Goal: Task Accomplishment & Management: Use online tool/utility

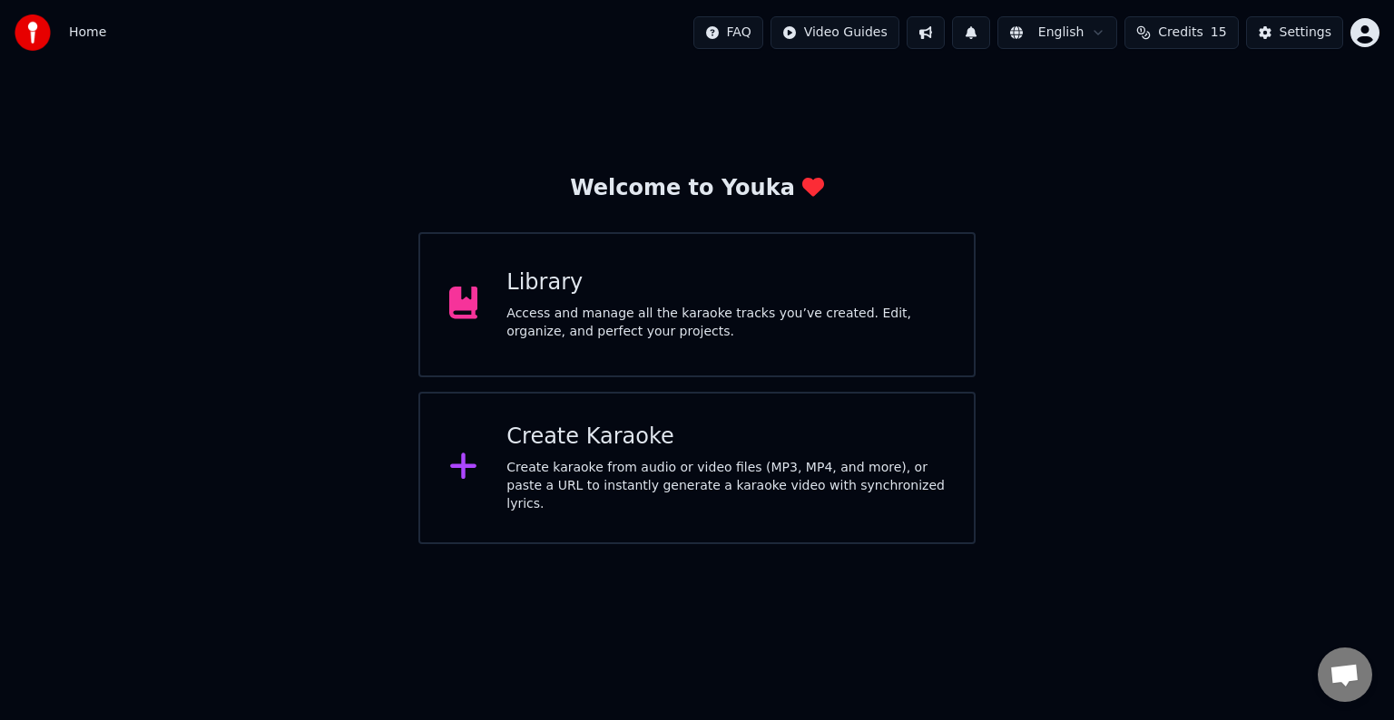
click at [728, 468] on div "Create karaoke from audio or video files (MP3, MP4, and more), or paste a URL t…" at bounding box center [725, 486] width 438 height 54
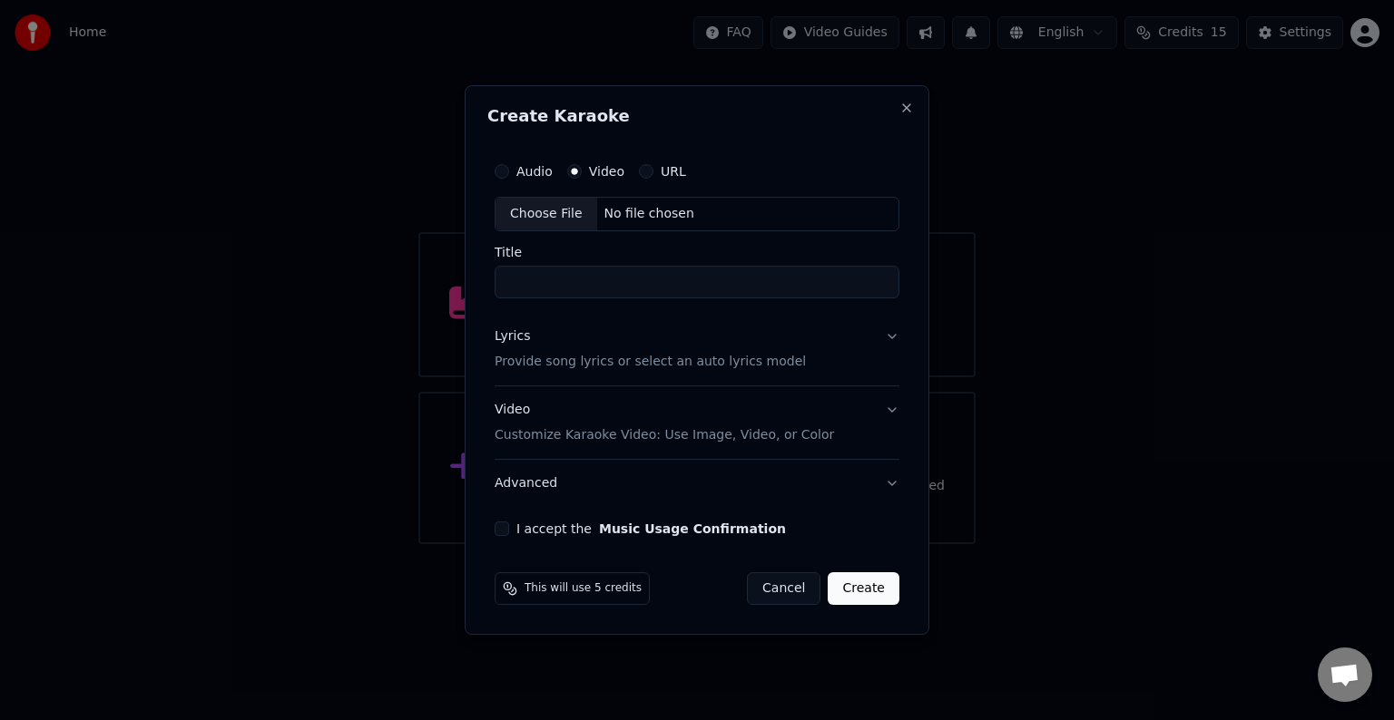
click at [658, 208] on div "No file chosen" at bounding box center [649, 214] width 104 height 18
type input "**********"
click at [756, 361] on p "Provide song lyrics or select an auto lyrics model" at bounding box center [649, 362] width 311 height 18
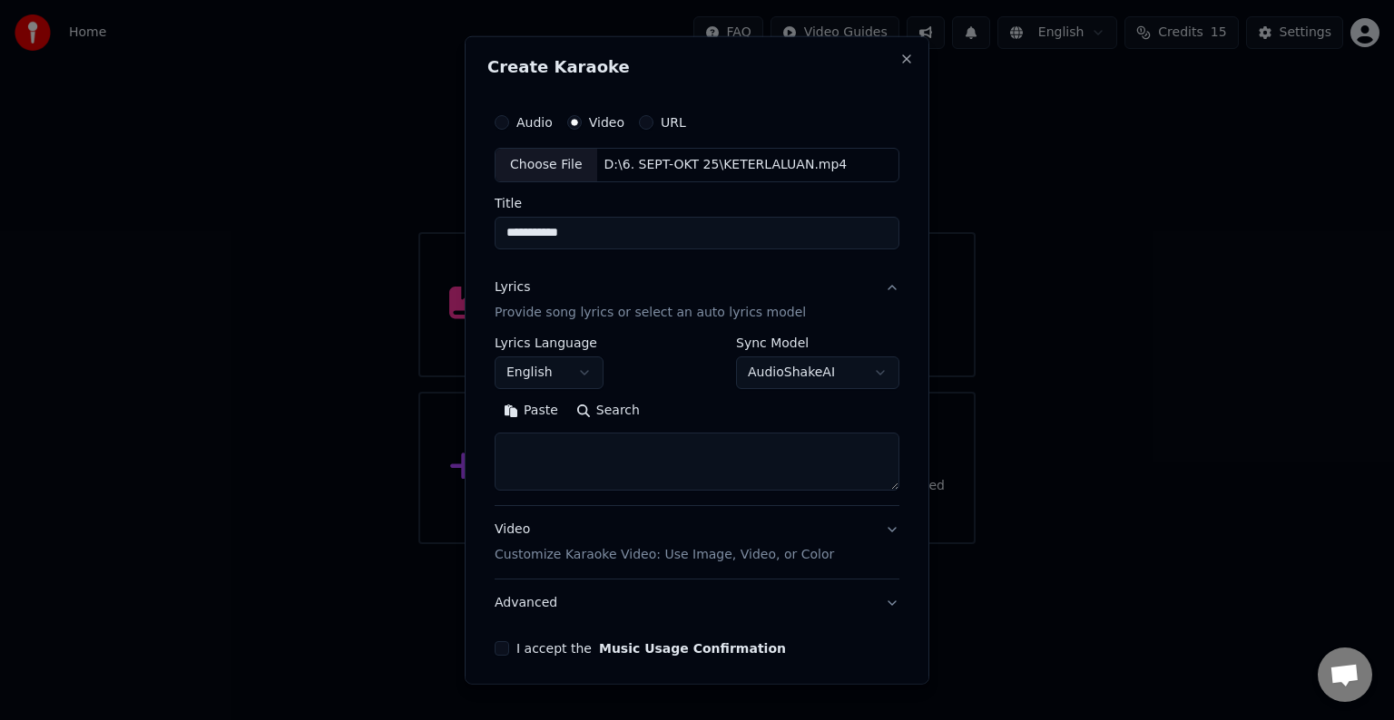
click at [587, 370] on body "**********" at bounding box center [697, 272] width 1394 height 544
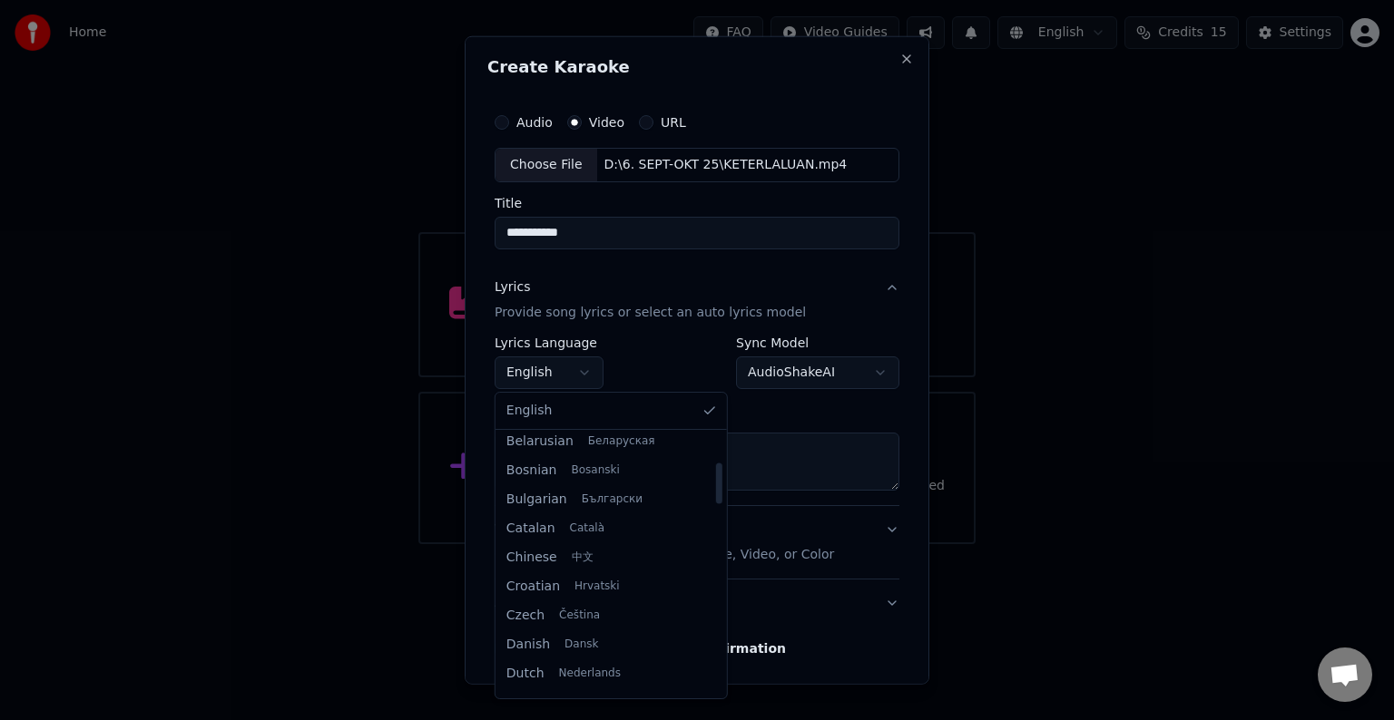
scroll to position [454, 0]
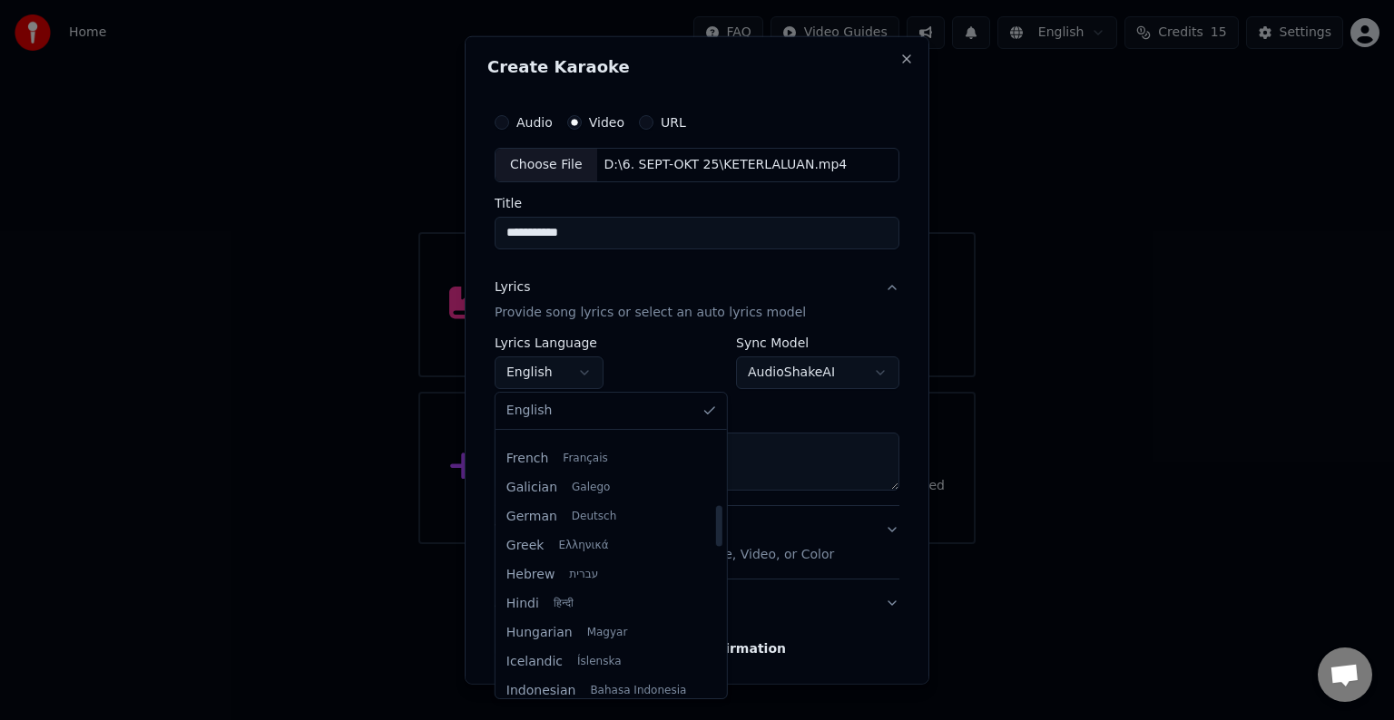
select select "**"
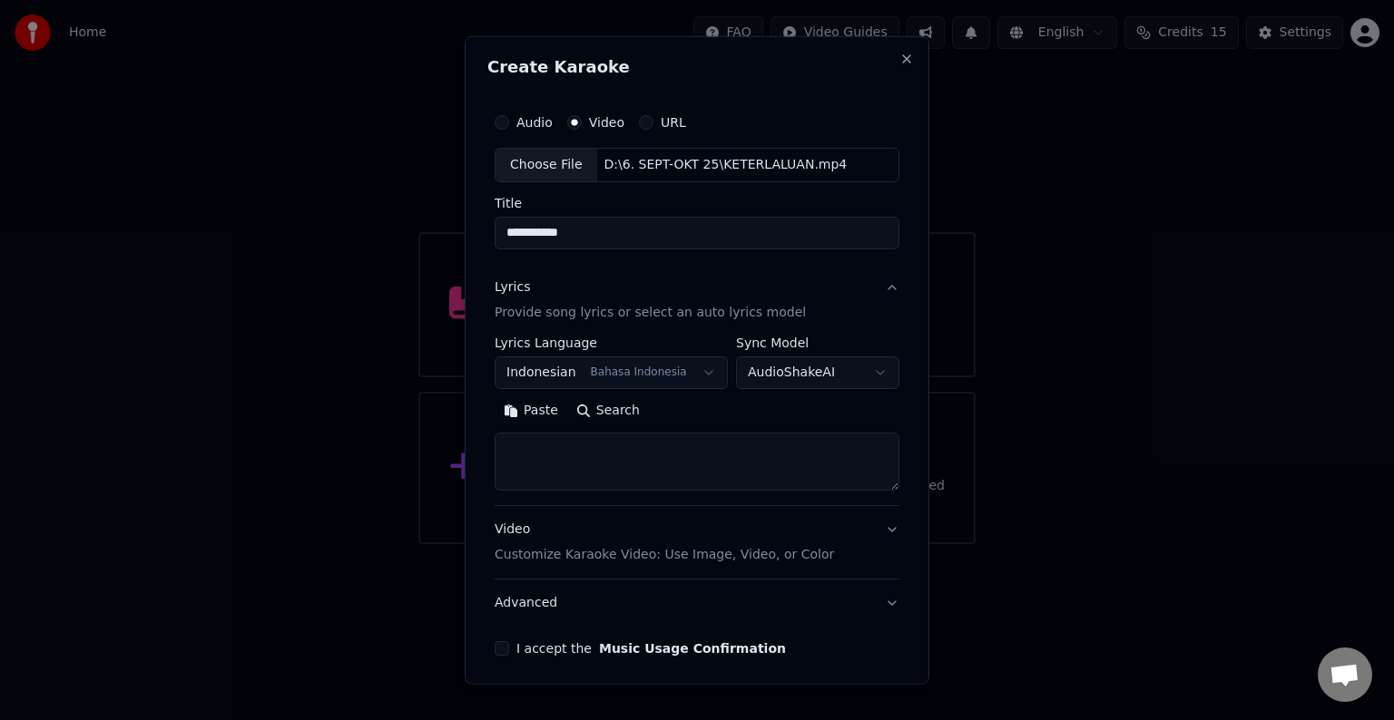
click at [664, 456] on textarea at bounding box center [696, 462] width 405 height 58
paste textarea "**********"
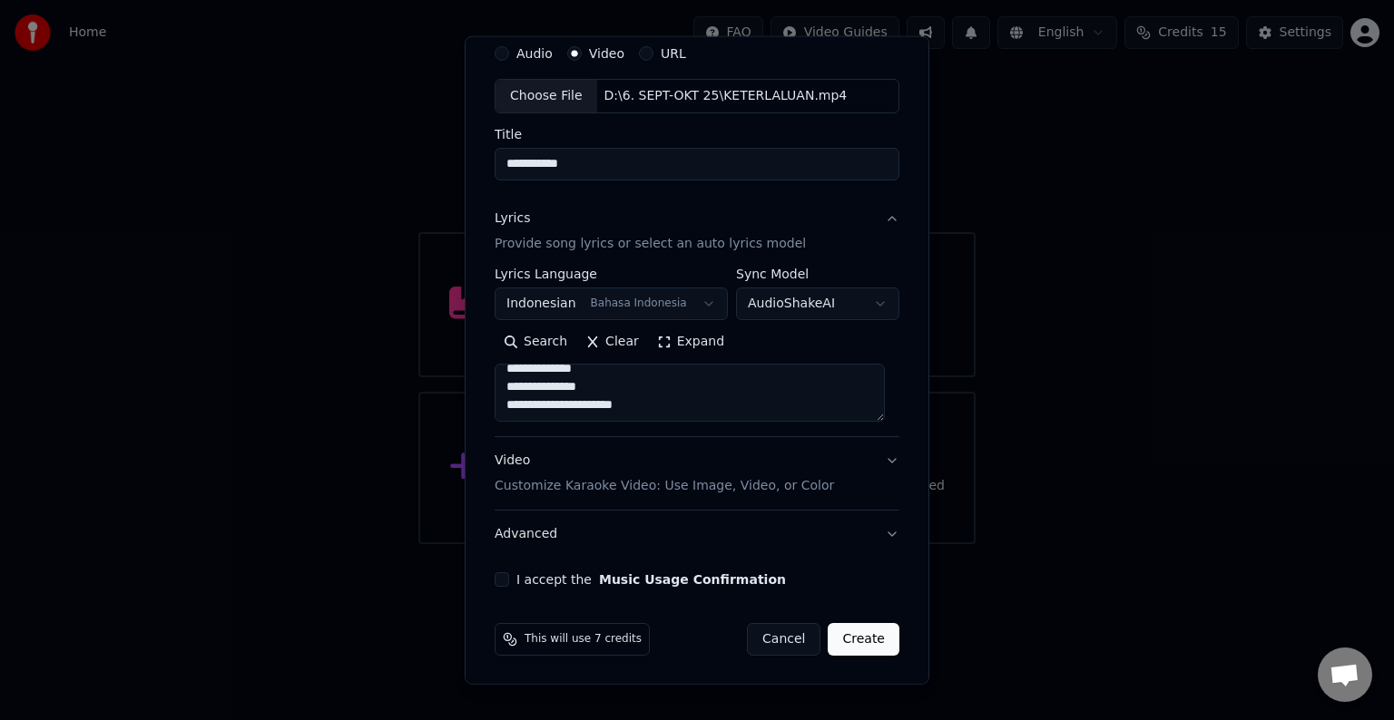
type textarea "**********"
click at [693, 484] on p "Customize Karaoke Video: Use Image, Video, or Color" at bounding box center [663, 486] width 339 height 18
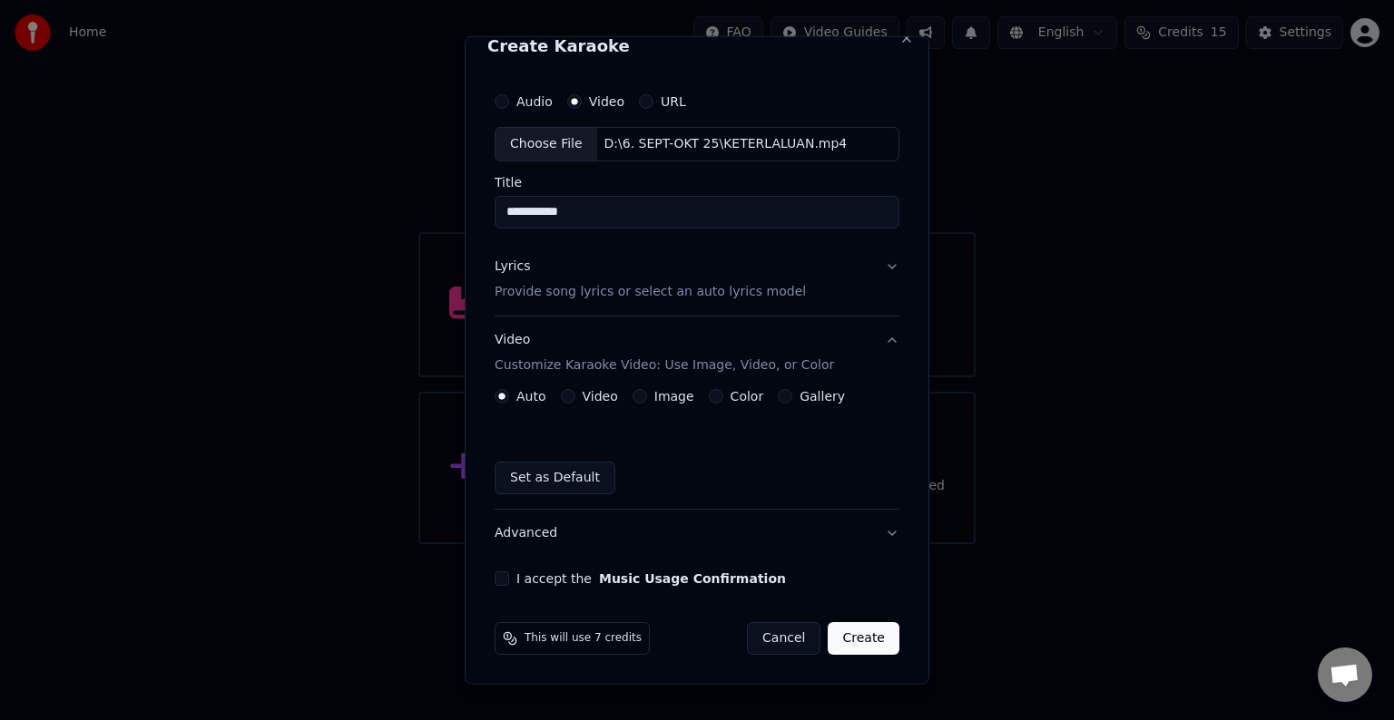
scroll to position [20, 0]
click at [571, 397] on button "Video" at bounding box center [568, 397] width 15 height 15
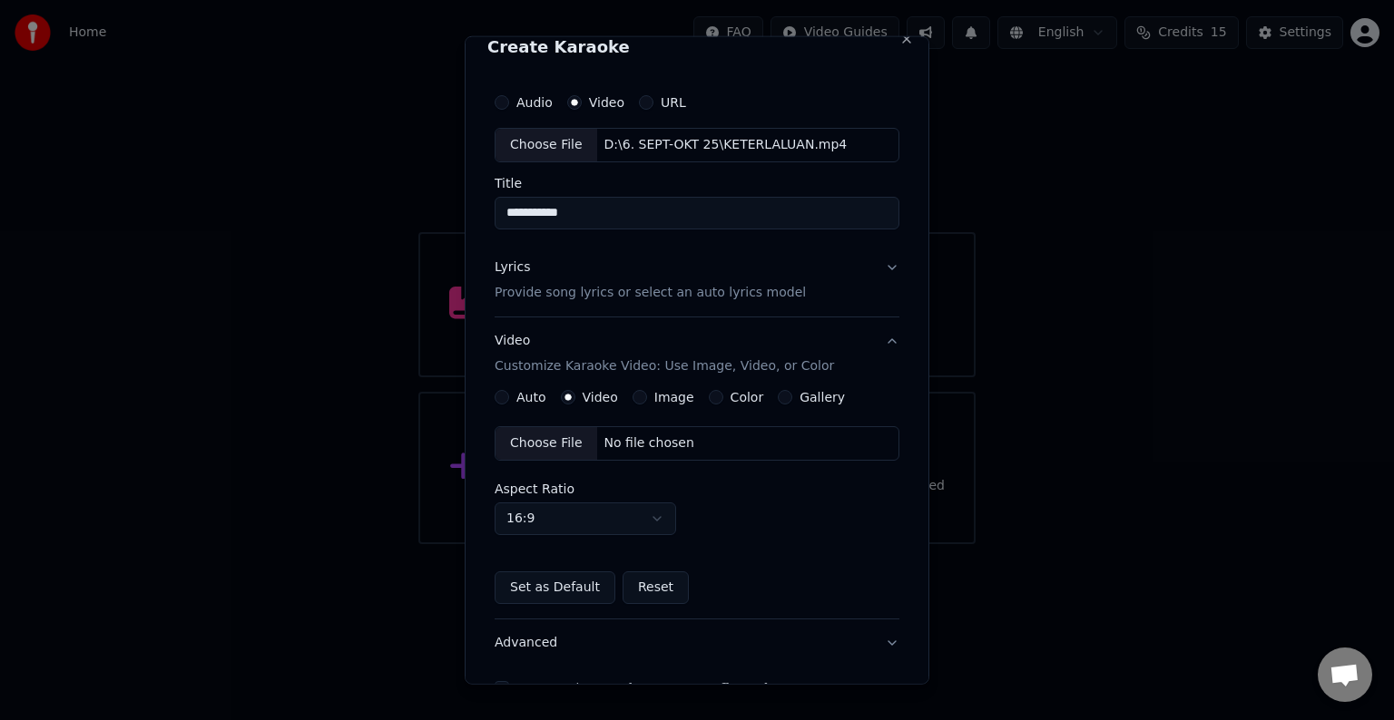
click at [651, 442] on div "No file chosen" at bounding box center [649, 444] width 104 height 18
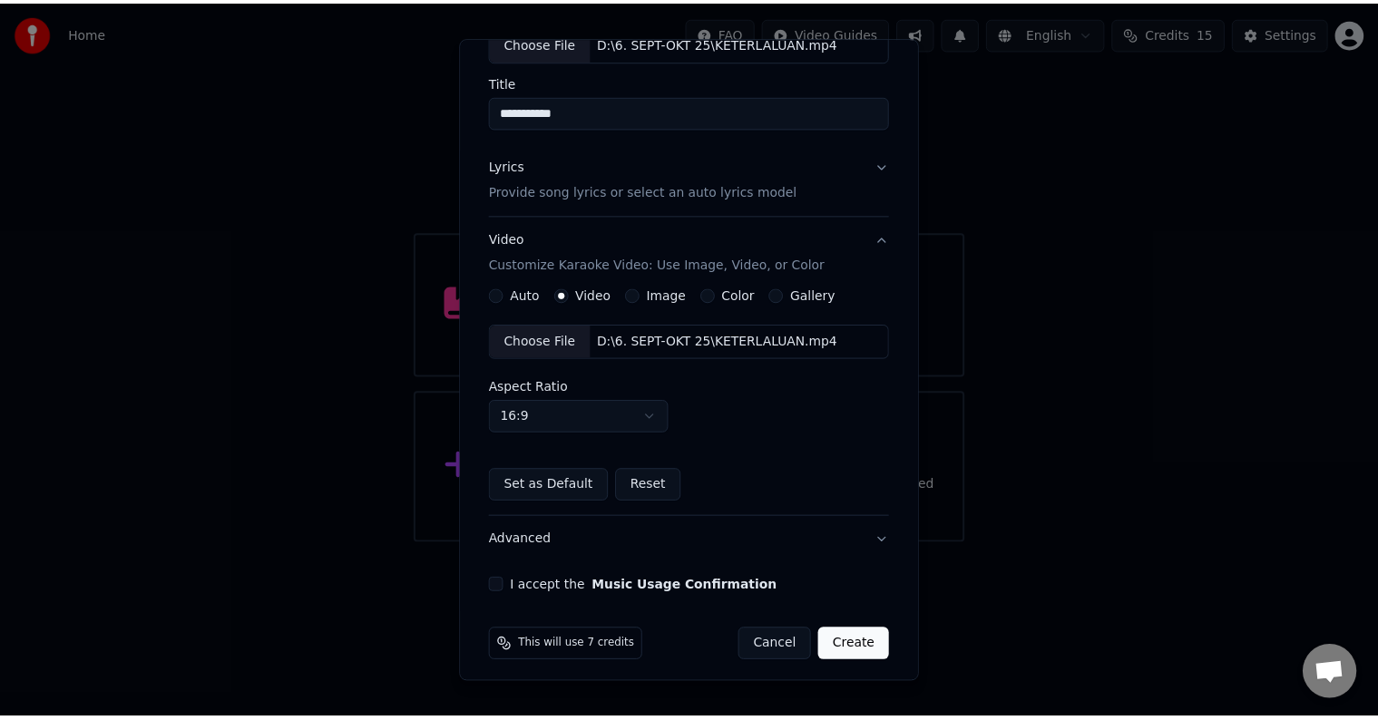
scroll to position [128, 0]
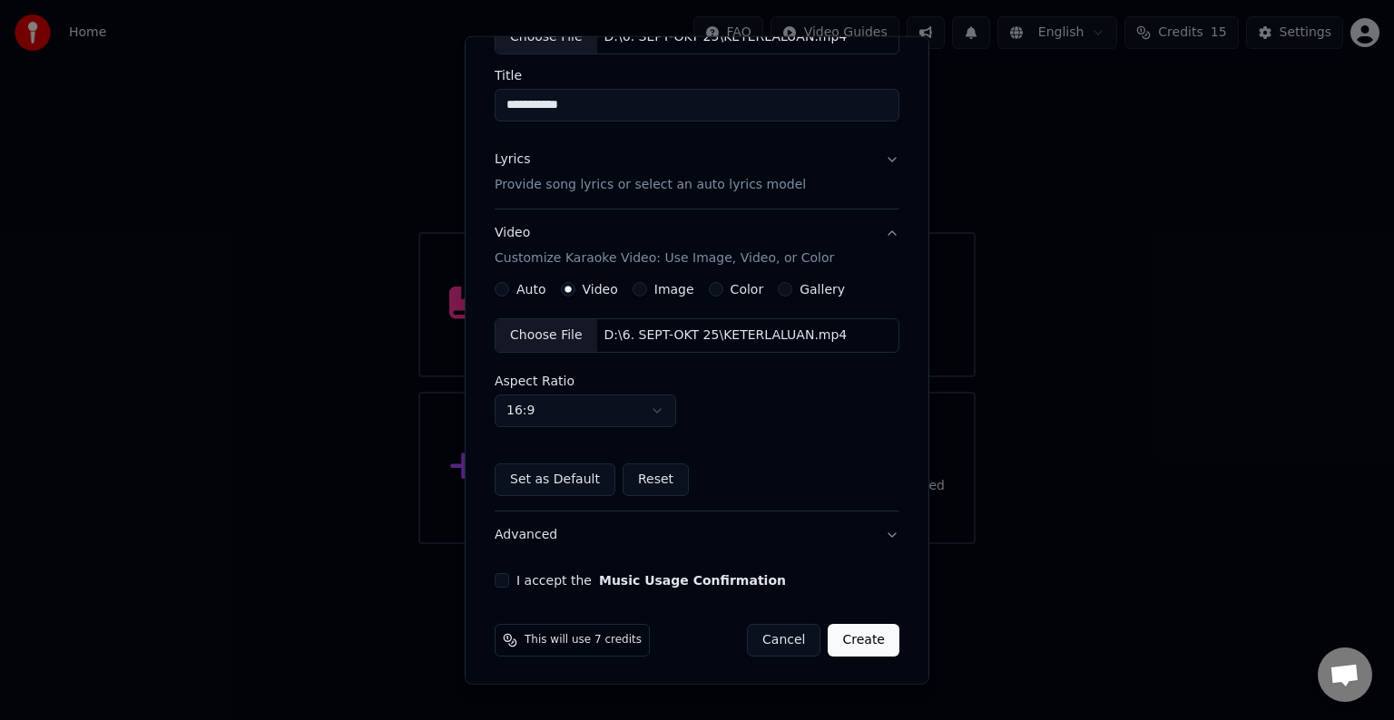
click at [499, 581] on button "I accept the Music Usage Confirmation" at bounding box center [501, 580] width 15 height 15
click at [854, 640] on button "Create" at bounding box center [863, 640] width 72 height 33
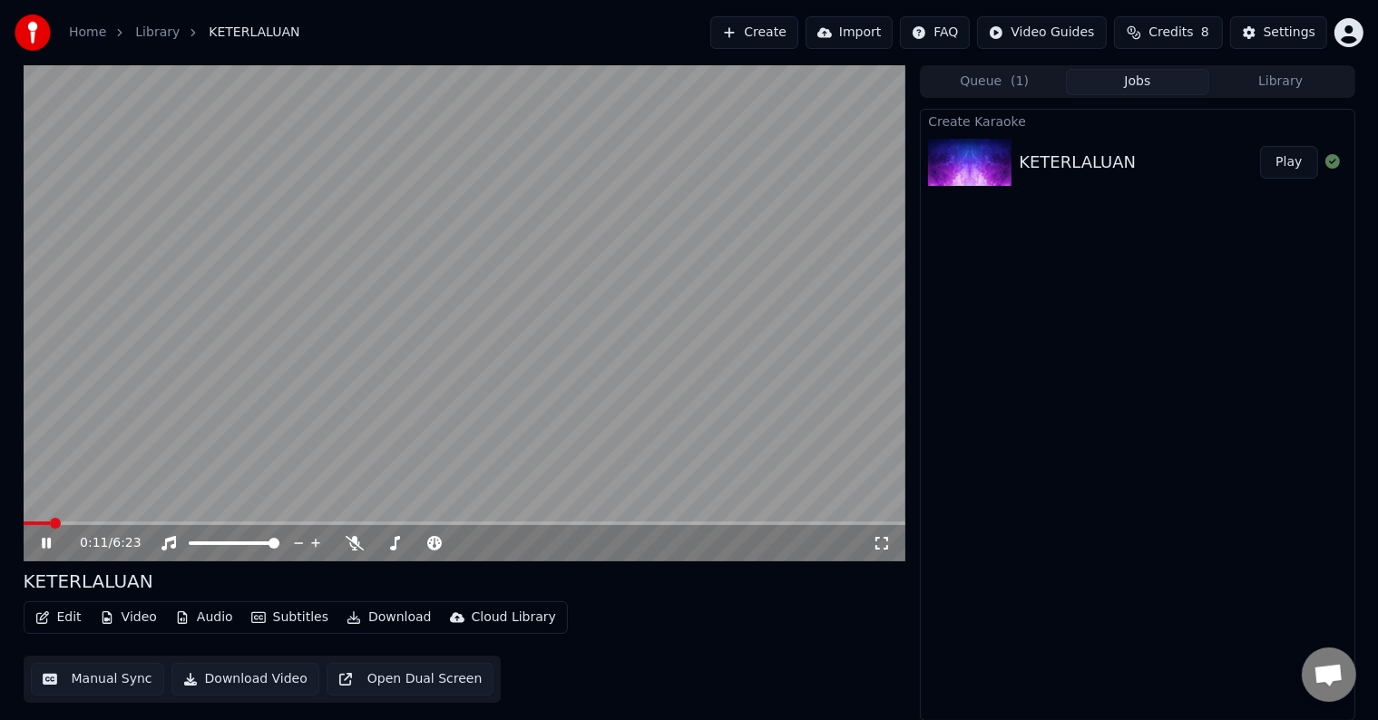
click at [50, 541] on icon at bounding box center [46, 543] width 9 height 11
click at [1297, 38] on div "Settings" at bounding box center [1290, 33] width 52 height 18
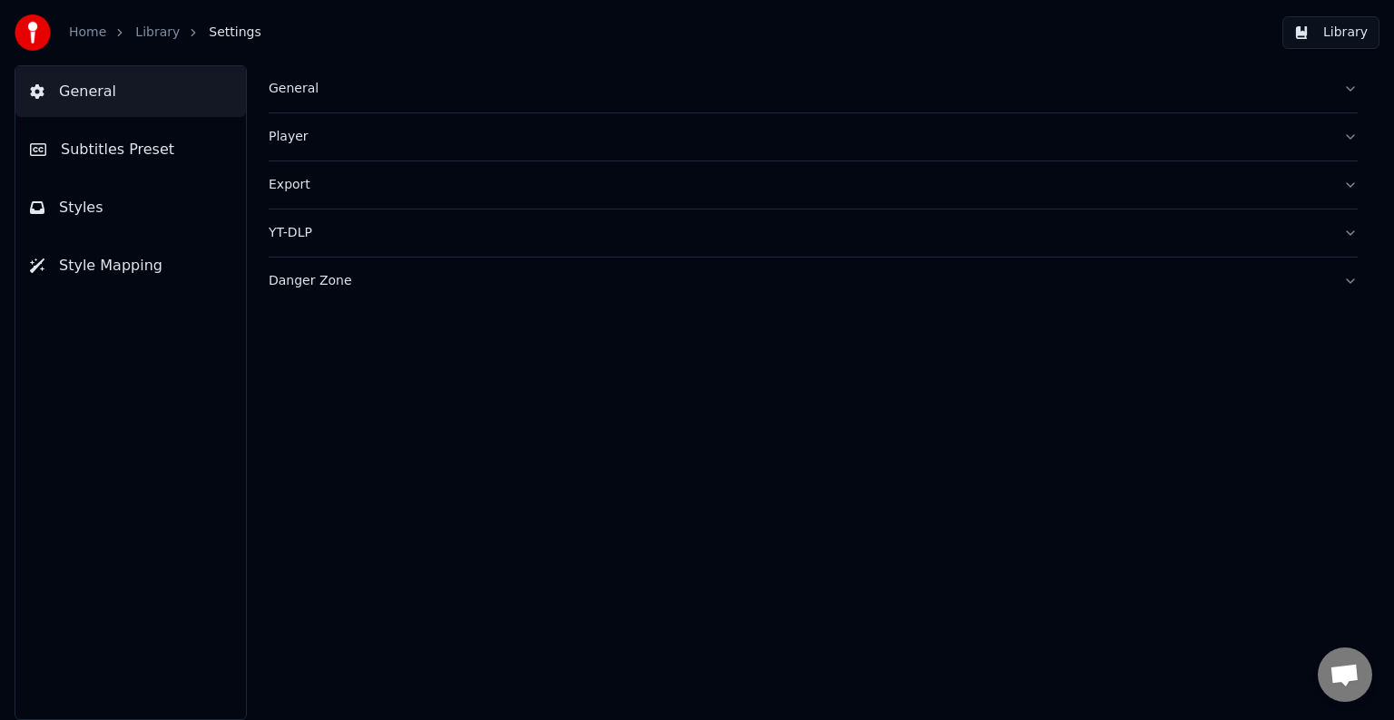
click at [109, 203] on button "Styles" at bounding box center [130, 207] width 230 height 51
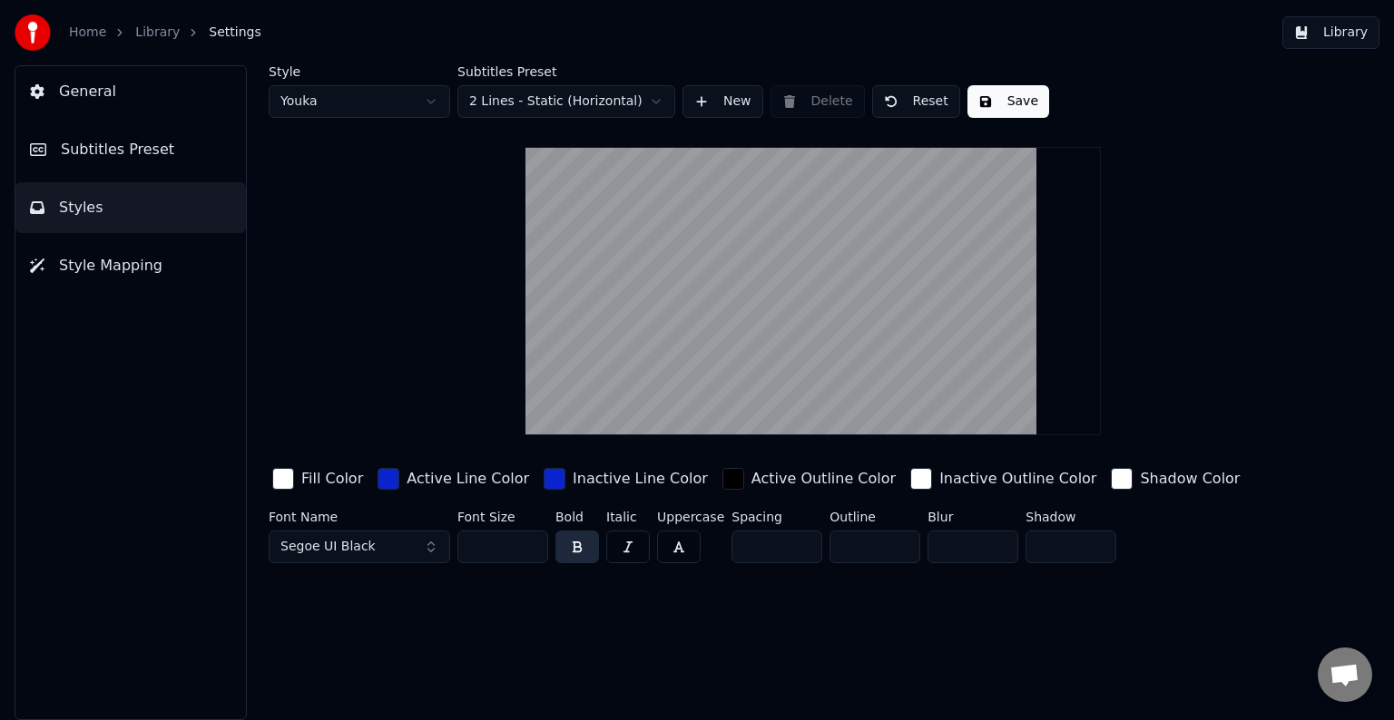
click at [133, 269] on span "Style Mapping" at bounding box center [110, 266] width 103 height 22
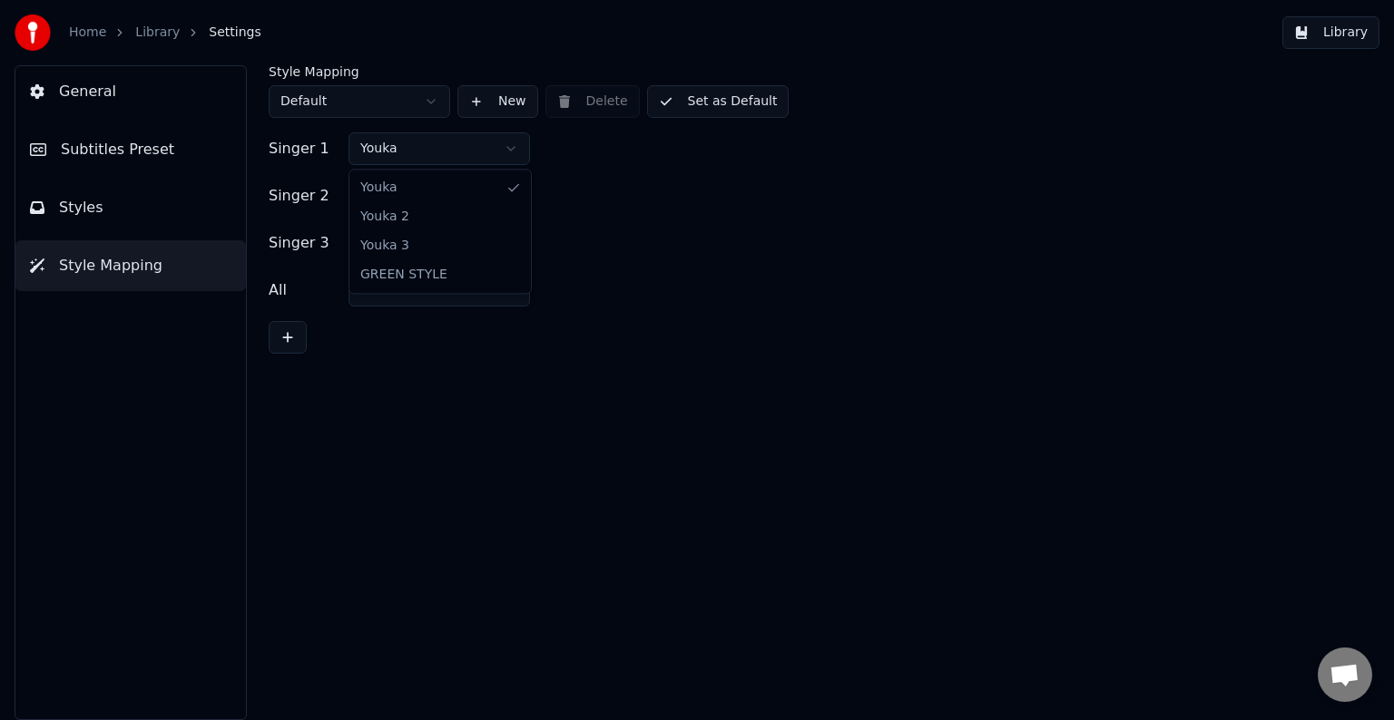
click at [501, 139] on html "Home Library Settings Library General Subtitles Preset Styles Style Mapping Sty…" at bounding box center [697, 360] width 1394 height 720
click at [501, 195] on html "Home Library Settings Library General Subtitles Preset Styles Style Mapping Sty…" at bounding box center [697, 360] width 1394 height 720
click at [492, 240] on html "Home Library Settings Library General Subtitles Preset Styles Style Mapping Sty…" at bounding box center [697, 360] width 1394 height 720
click at [707, 100] on button "Set as Default" at bounding box center [718, 101] width 142 height 33
click at [1343, 34] on button "Library" at bounding box center [1330, 32] width 97 height 33
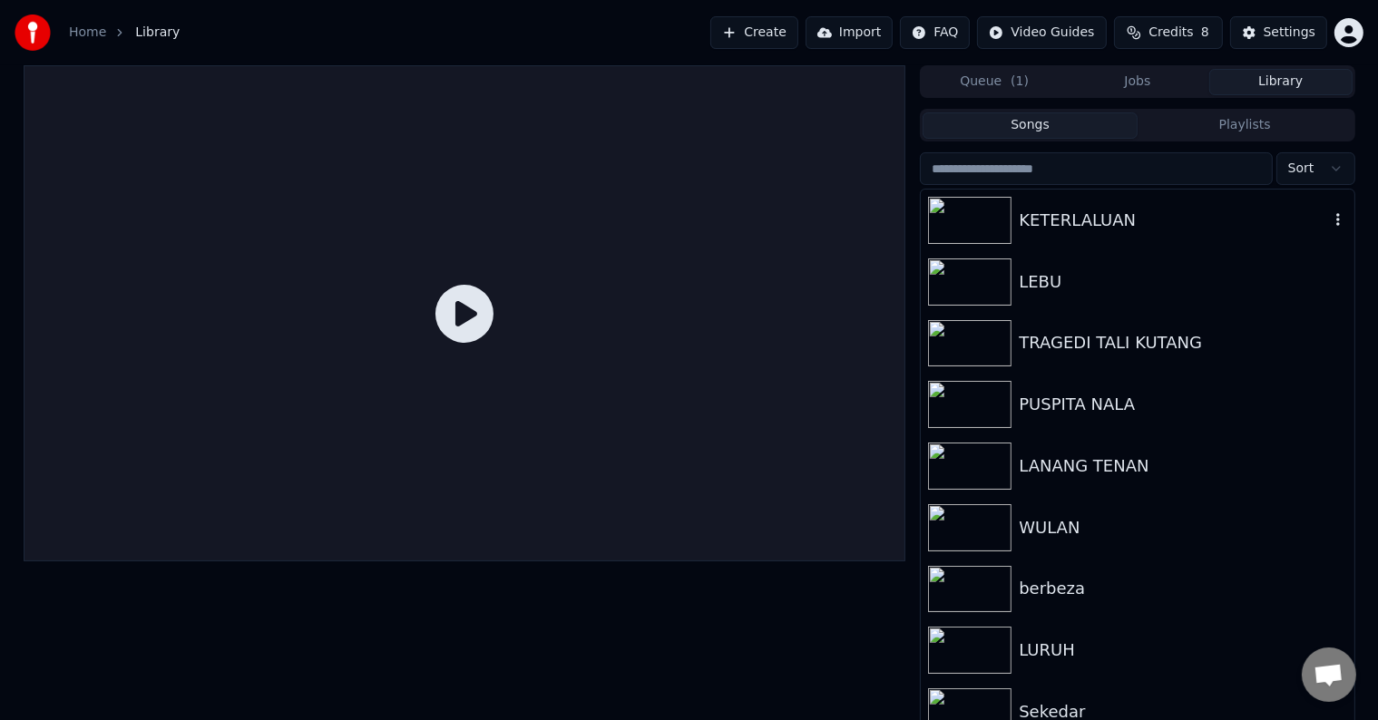
click at [1098, 221] on div "KETERLALUAN" at bounding box center [1173, 220] width 309 height 25
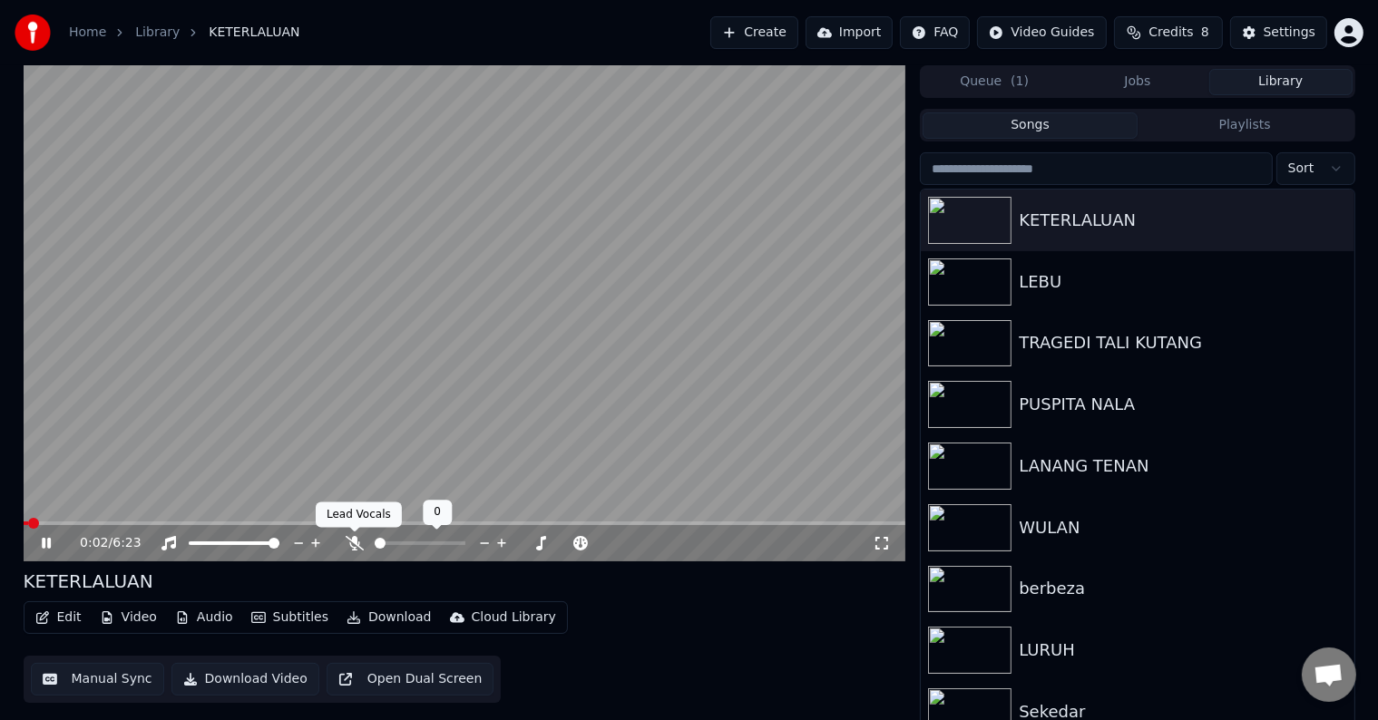
click at [360, 540] on icon at bounding box center [355, 543] width 18 height 15
click at [100, 676] on button "Manual Sync" at bounding box center [97, 679] width 133 height 33
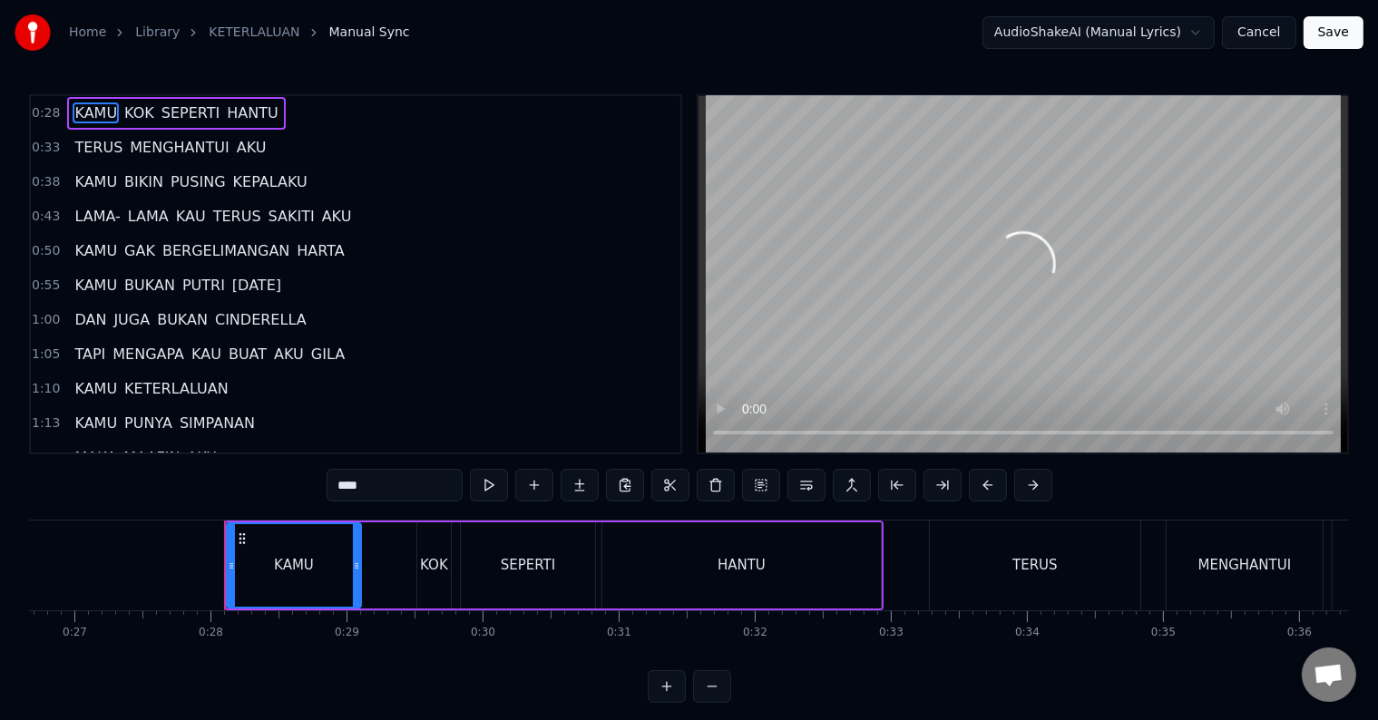
scroll to position [0, 3733]
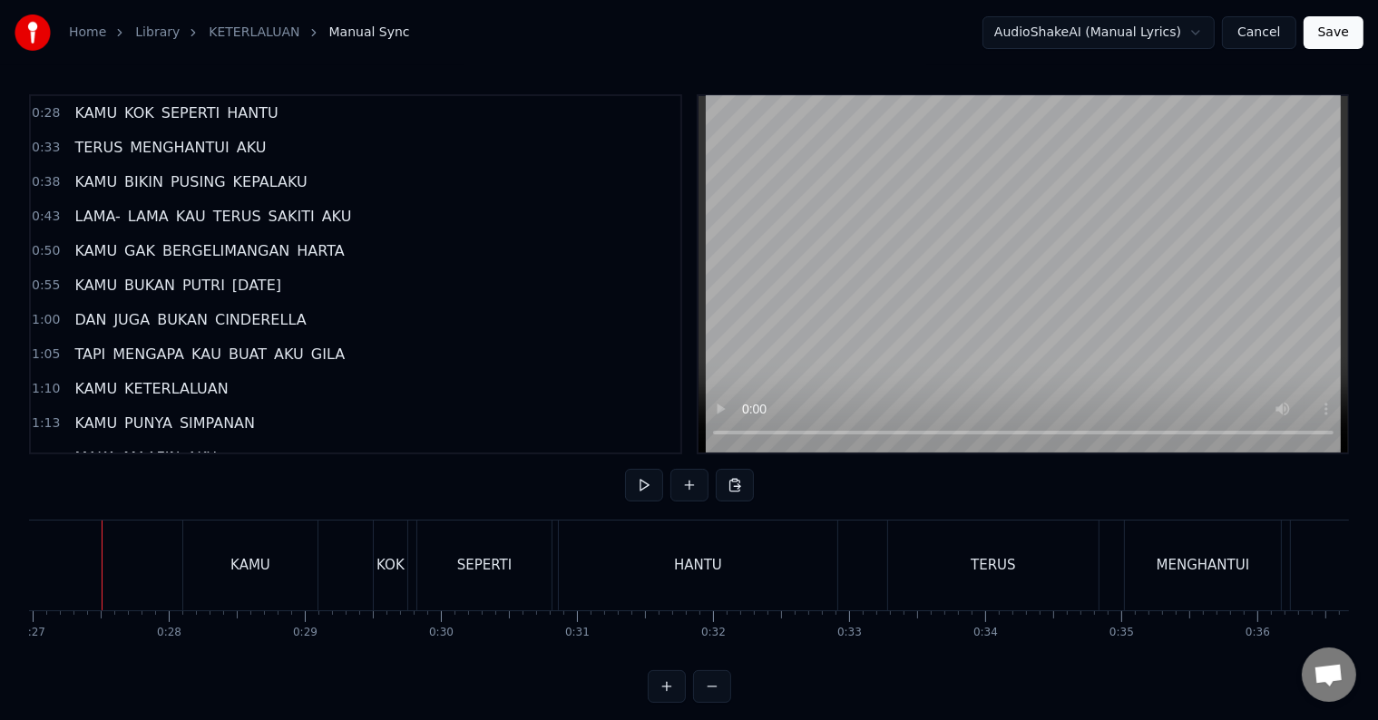
scroll to position [0, 3653]
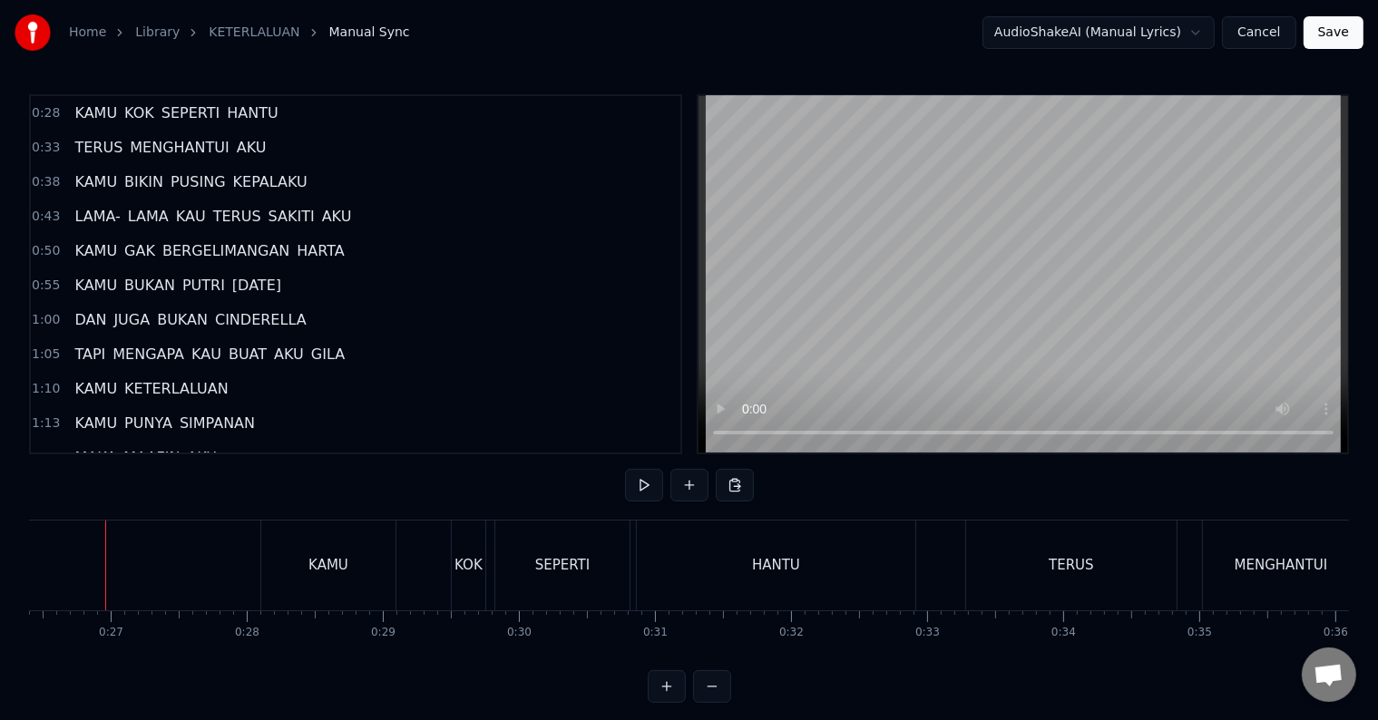
scroll to position [0, 3578]
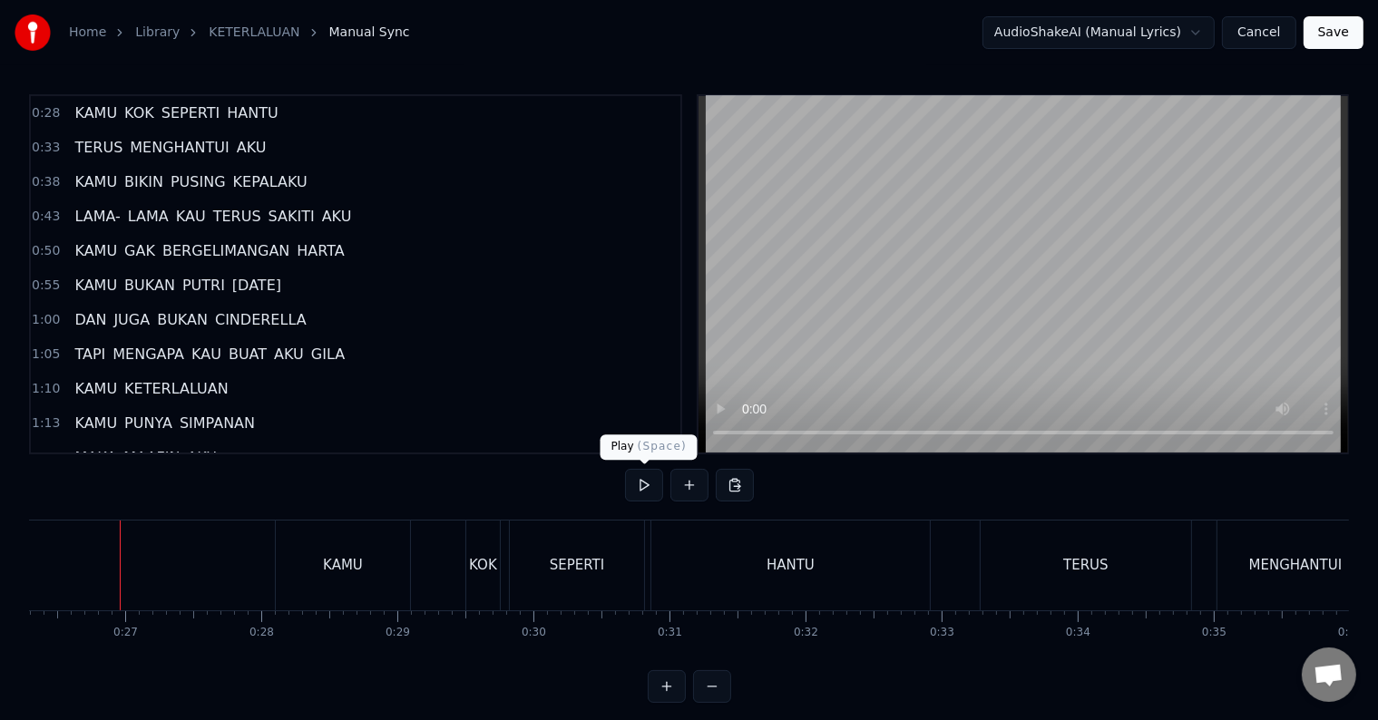
click at [633, 484] on button at bounding box center [644, 485] width 38 height 33
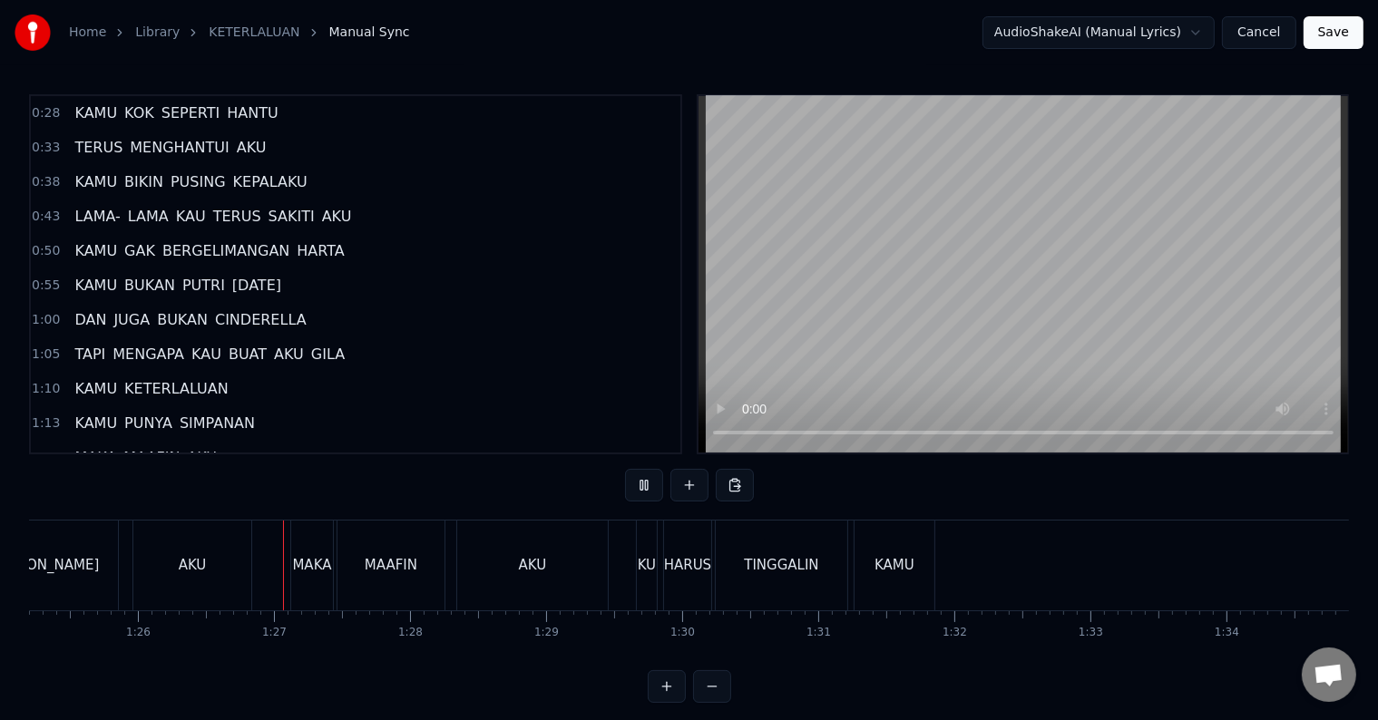
scroll to position [0, 11664]
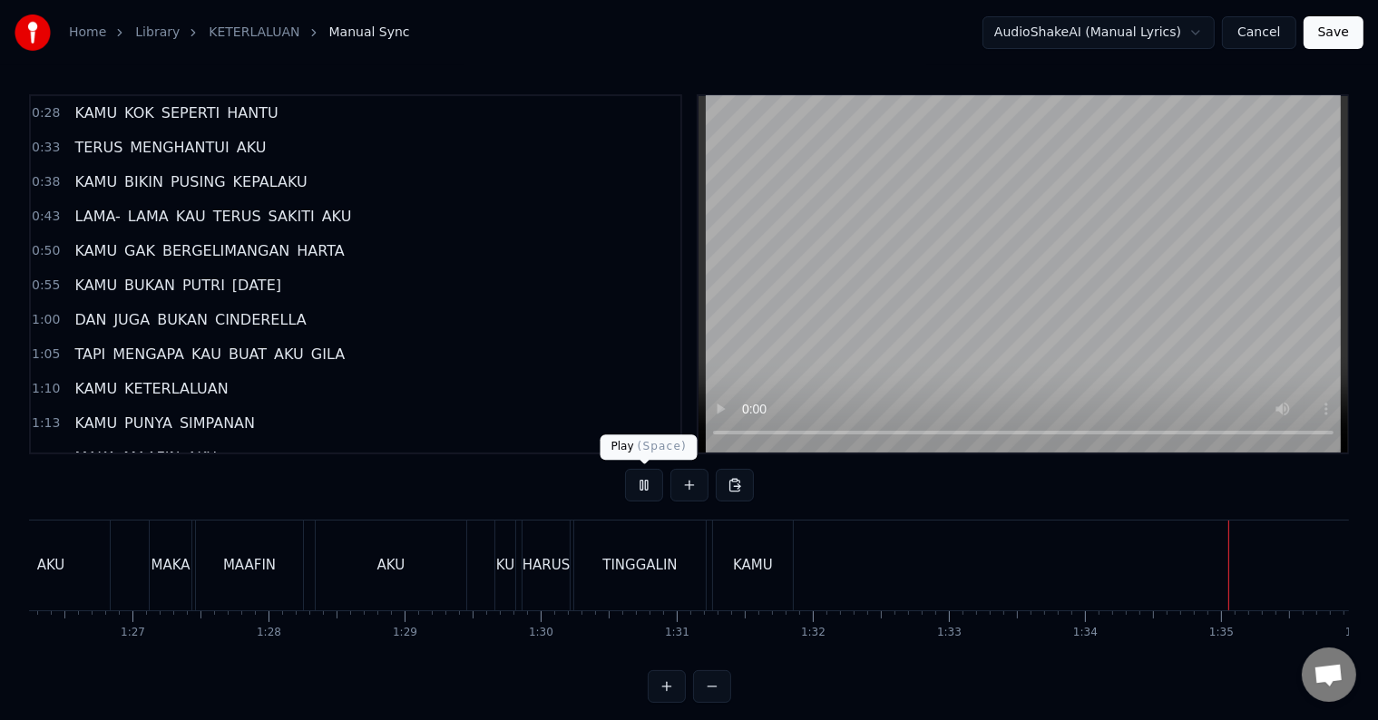
click at [642, 489] on button at bounding box center [644, 485] width 38 height 33
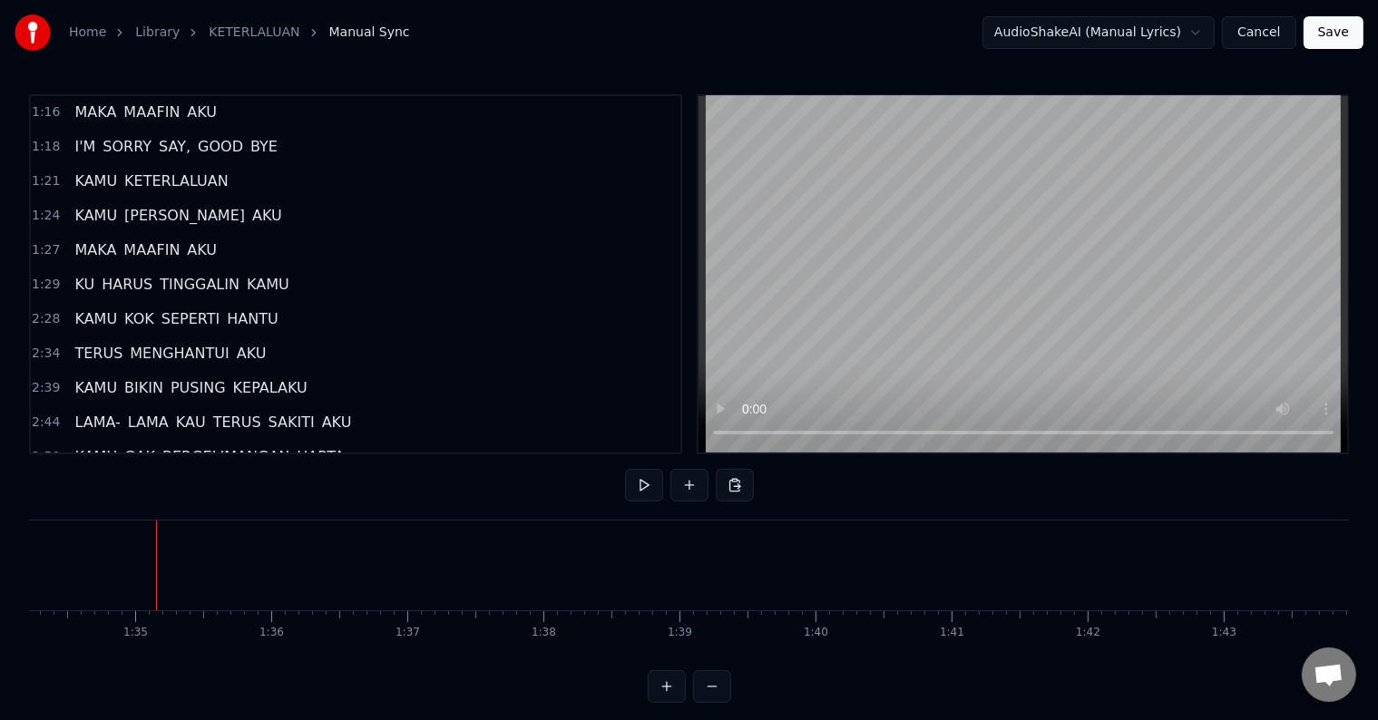
scroll to position [363, 0]
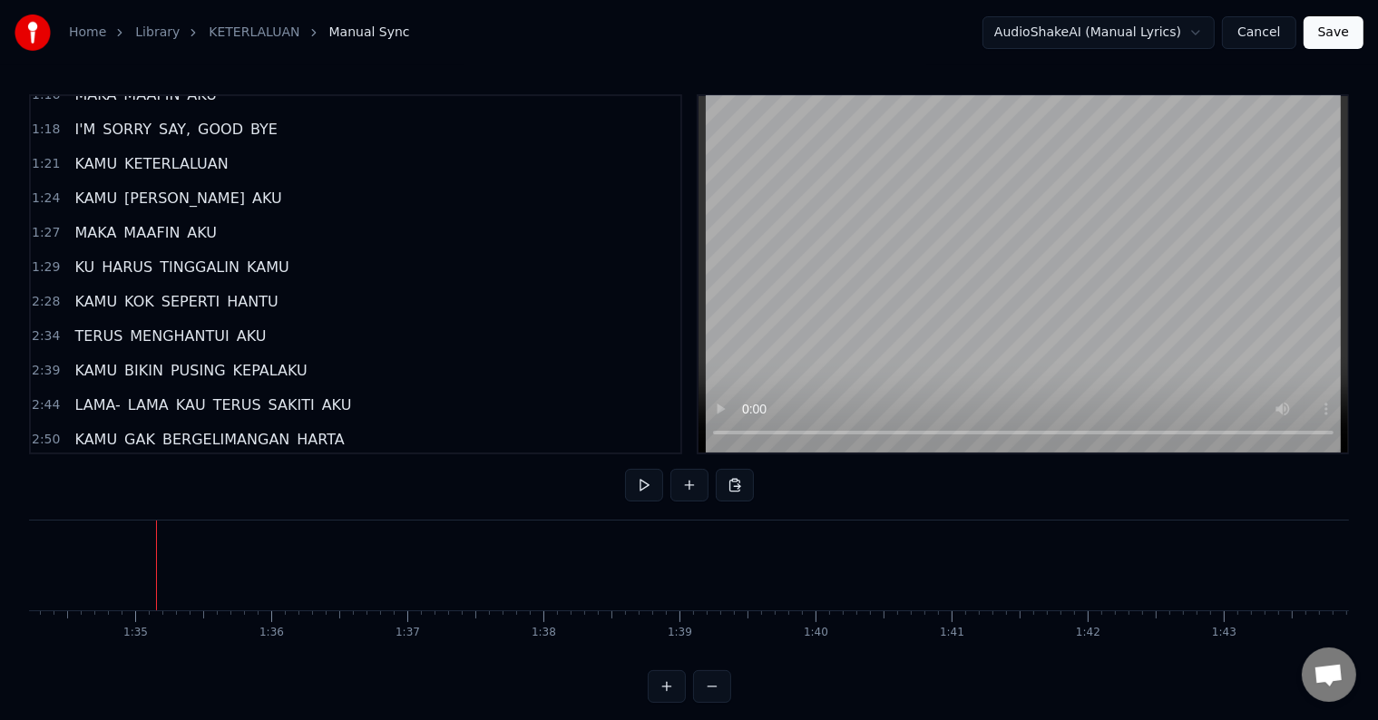
click at [245, 257] on span "KAMU" at bounding box center [268, 267] width 46 height 21
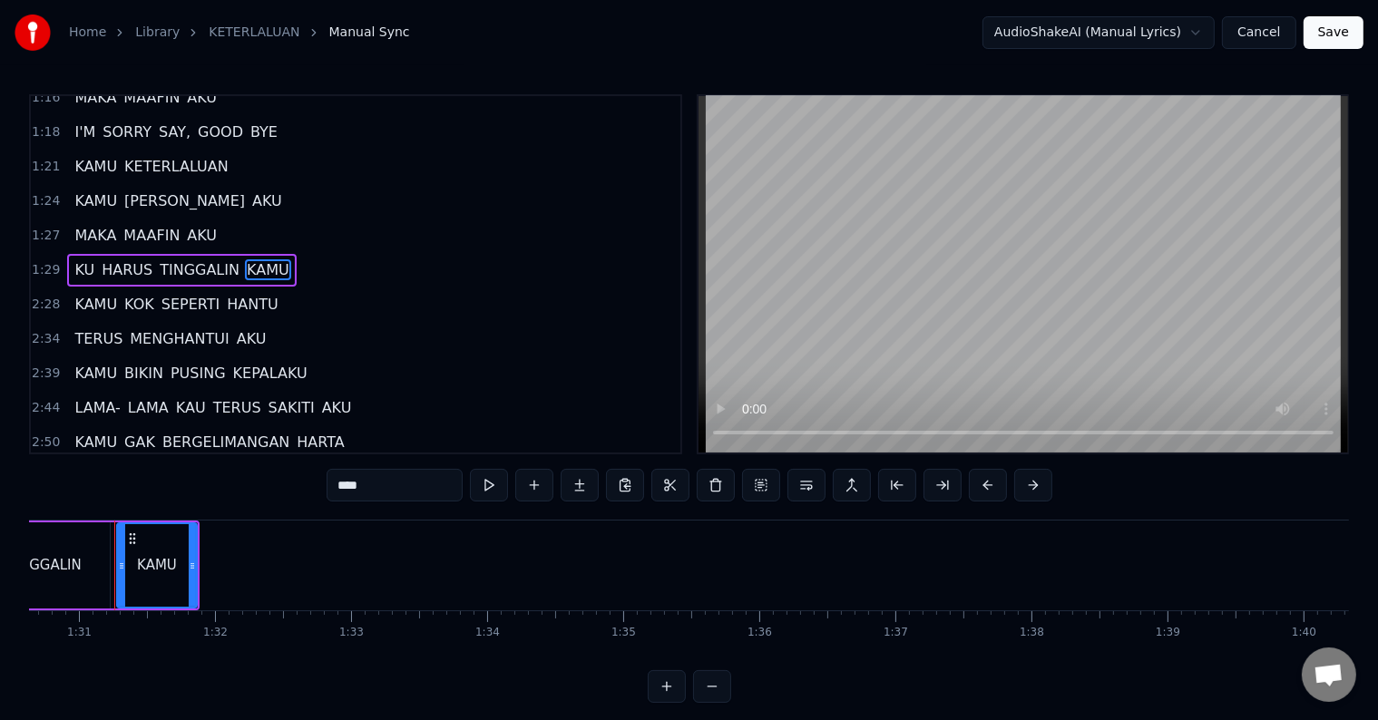
scroll to position [0, 12329]
drag, startPoint x: 196, startPoint y: 563, endPoint x: 231, endPoint y: 564, distance: 35.4
click at [231, 564] on icon at bounding box center [233, 566] width 7 height 15
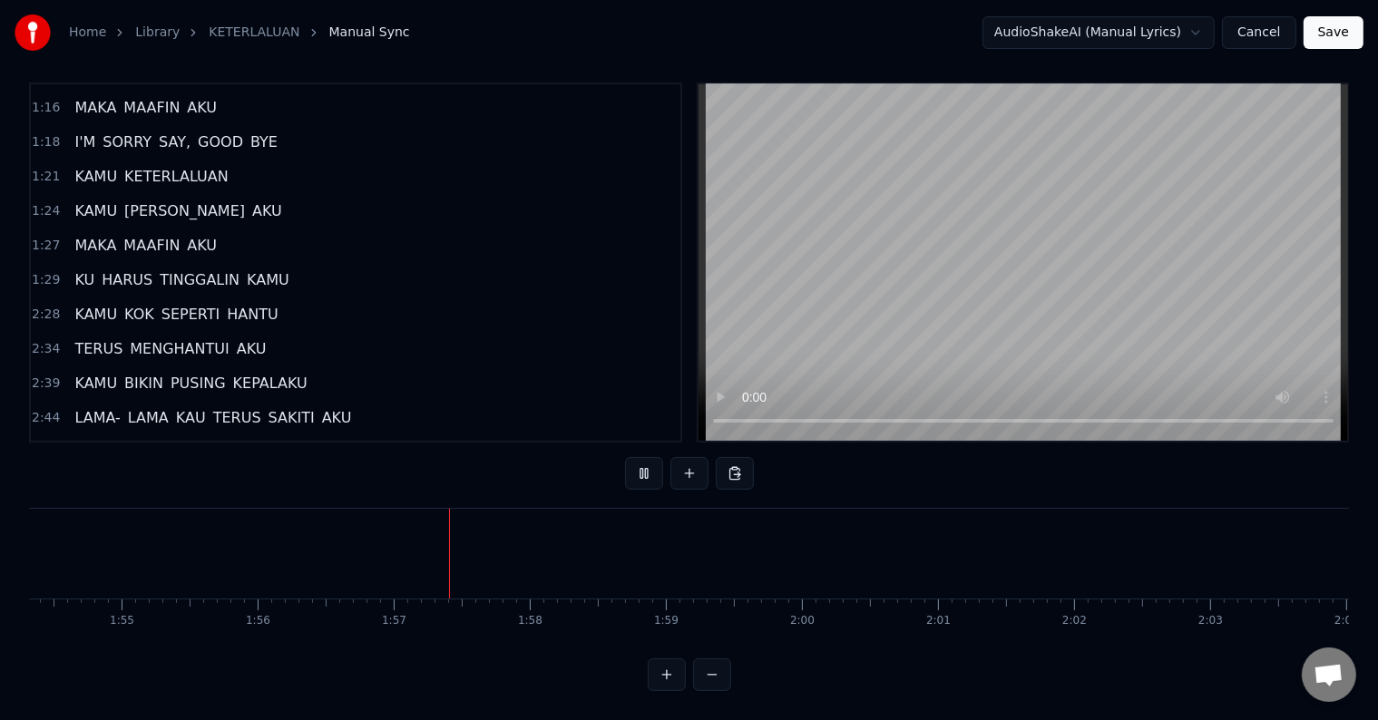
scroll to position [0, 15810]
click at [640, 457] on button at bounding box center [644, 473] width 38 height 33
click at [644, 465] on button at bounding box center [644, 473] width 38 height 33
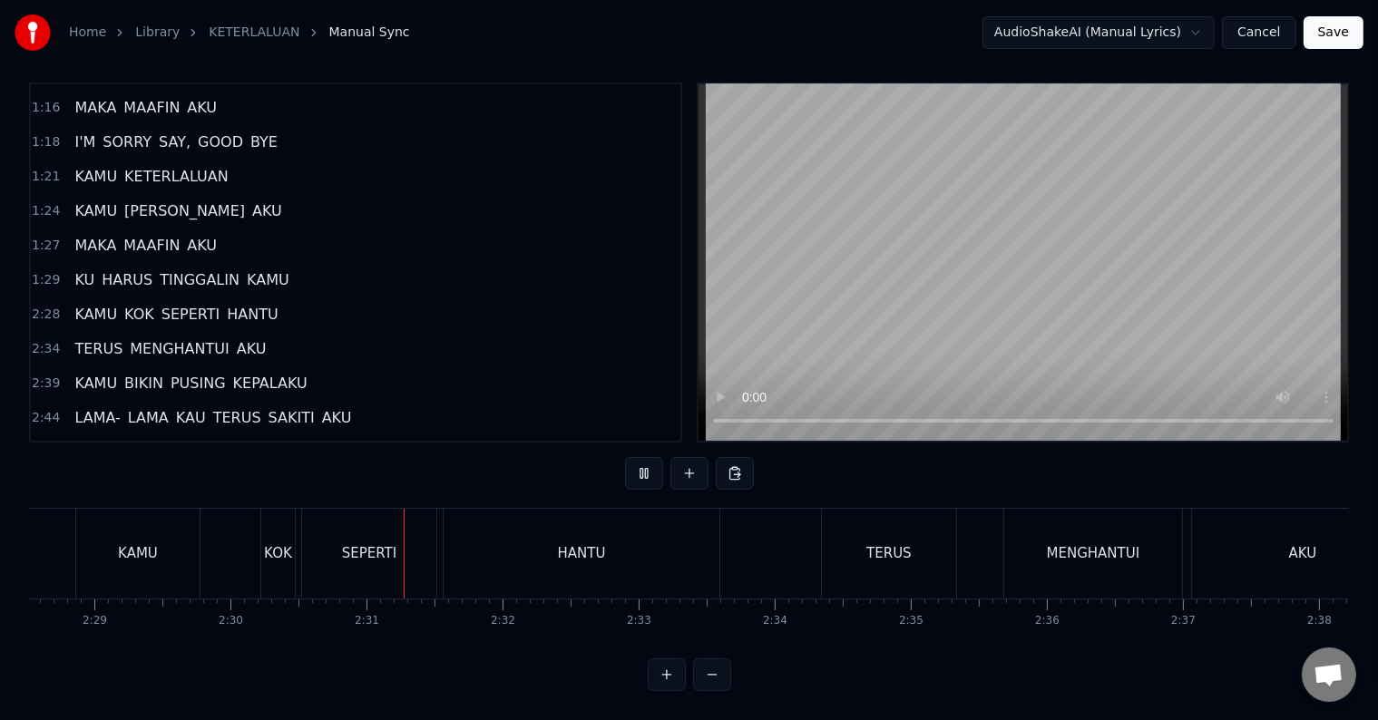
scroll to position [0, 20427]
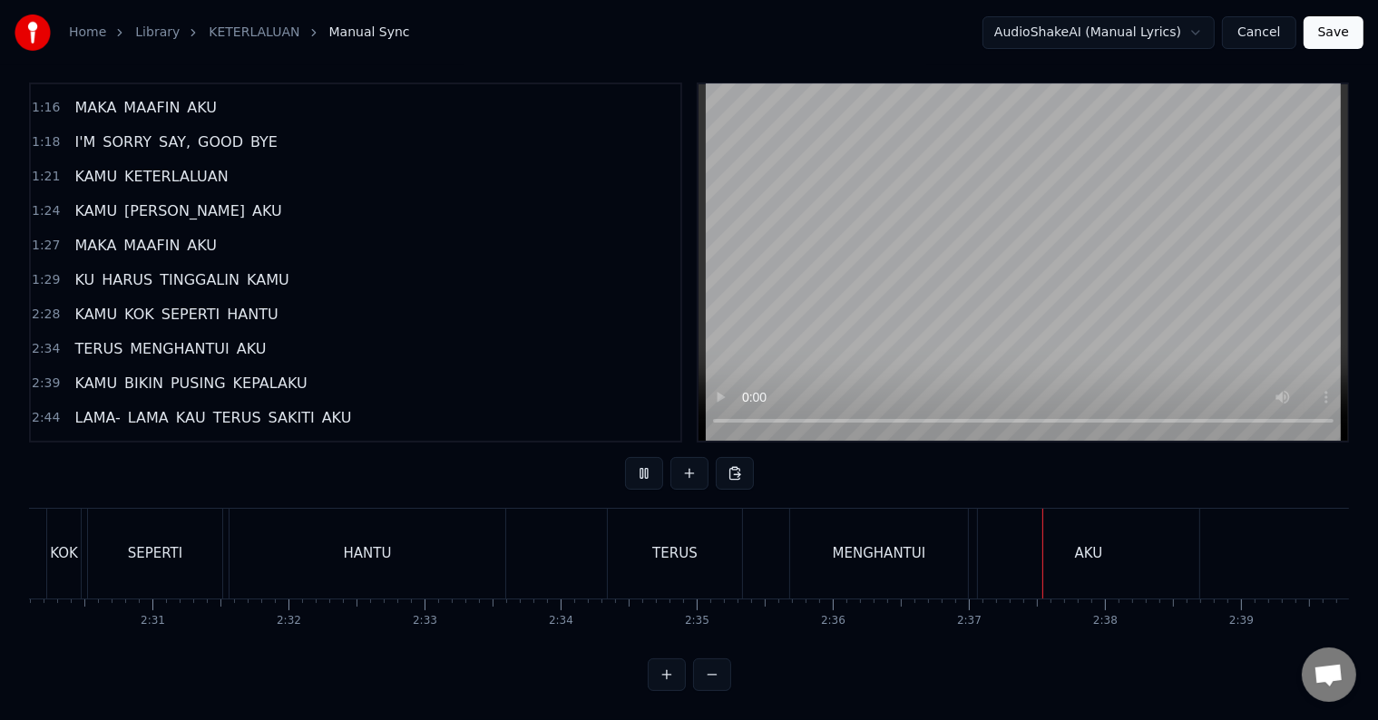
click at [652, 465] on button at bounding box center [644, 473] width 38 height 33
click at [624, 538] on div "TERUS" at bounding box center [675, 554] width 134 height 90
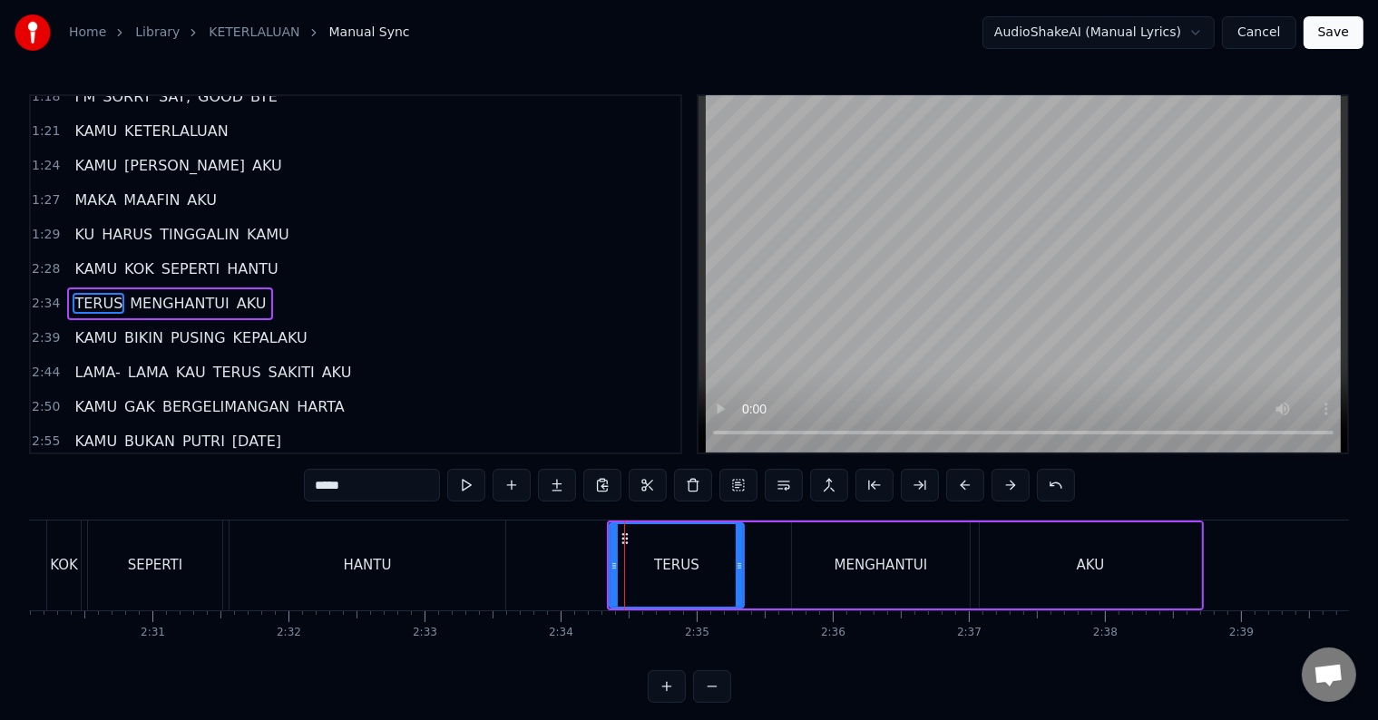
scroll to position [406, 0]
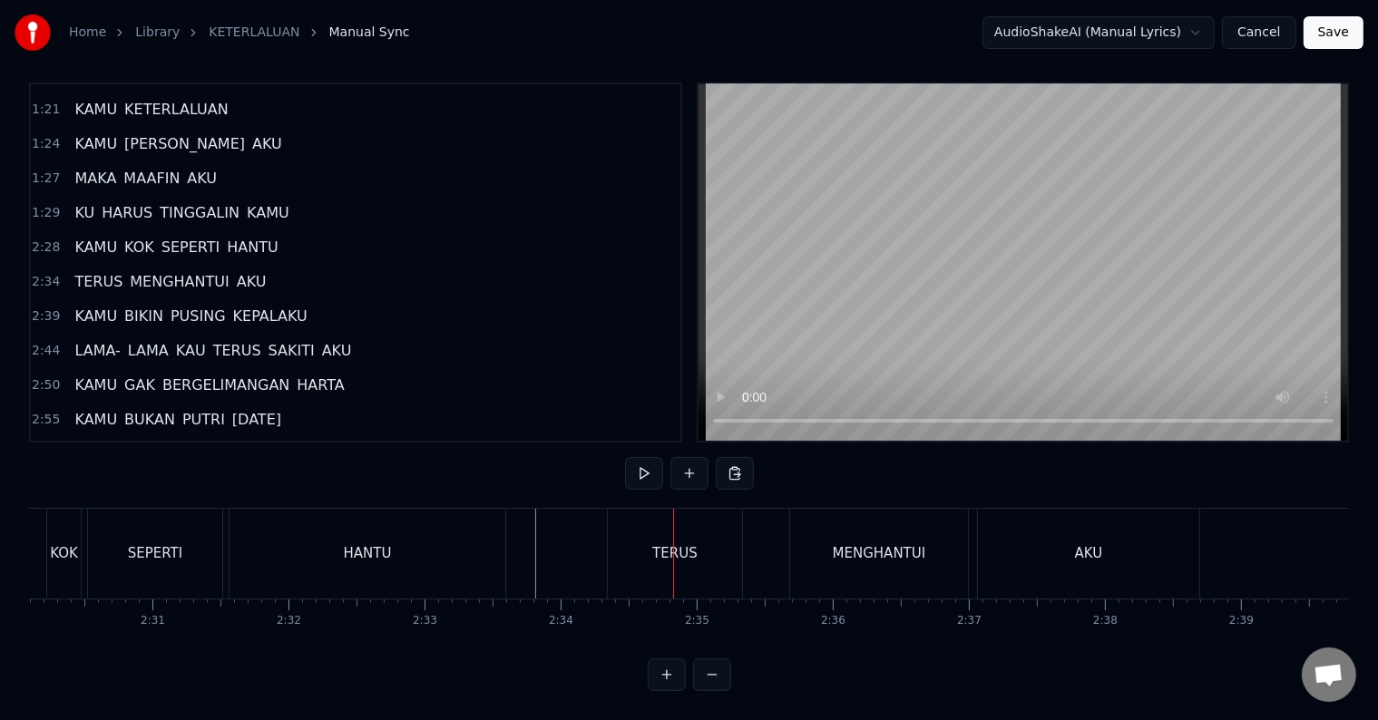
click at [647, 552] on div "TERUS" at bounding box center [675, 554] width 134 height 90
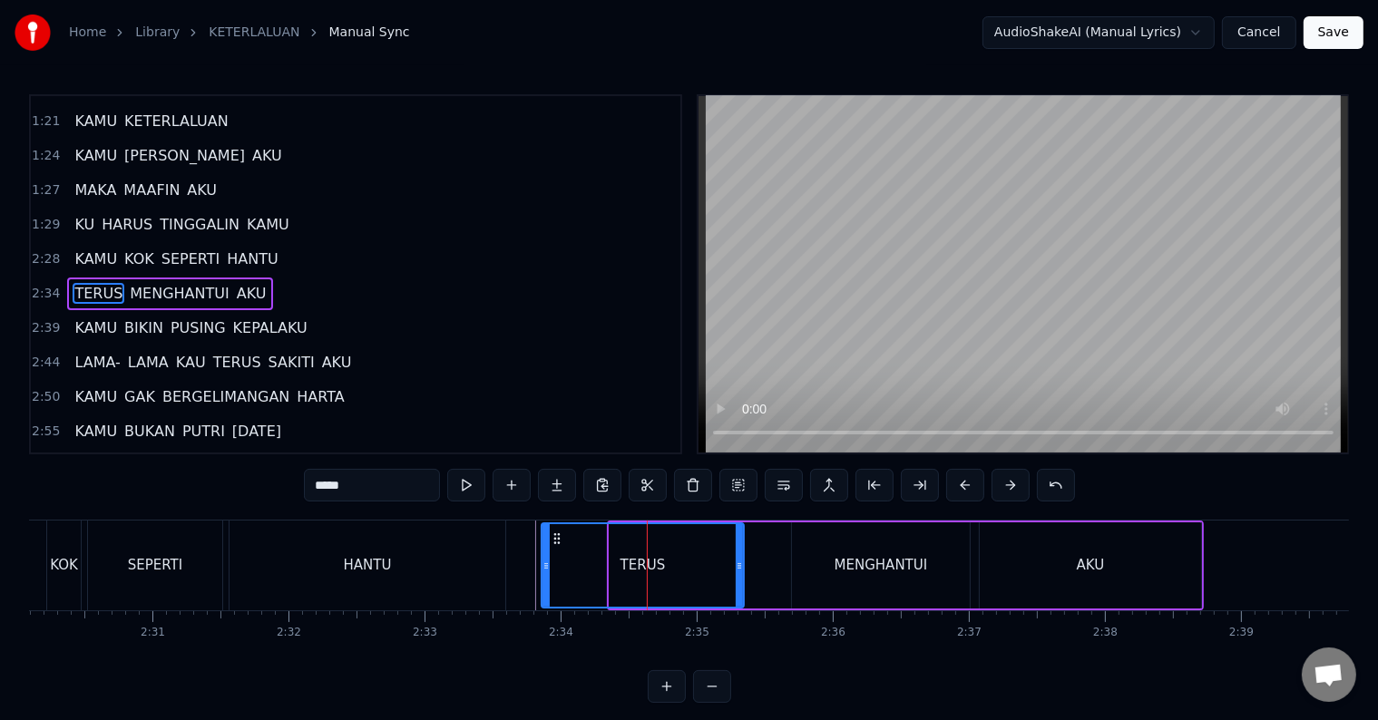
drag, startPoint x: 611, startPoint y: 564, endPoint x: 543, endPoint y: 570, distance: 67.4
click at [543, 570] on icon at bounding box center [546, 566] width 7 height 15
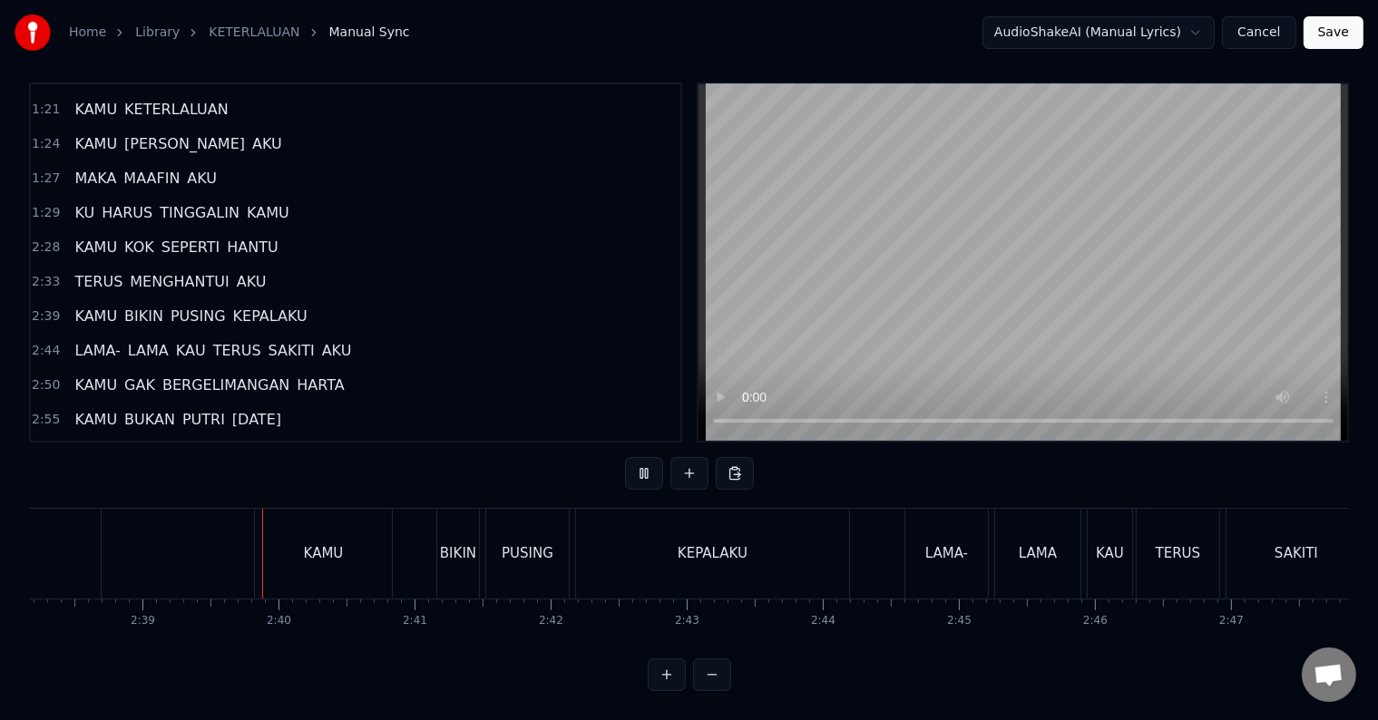
scroll to position [0, 21573]
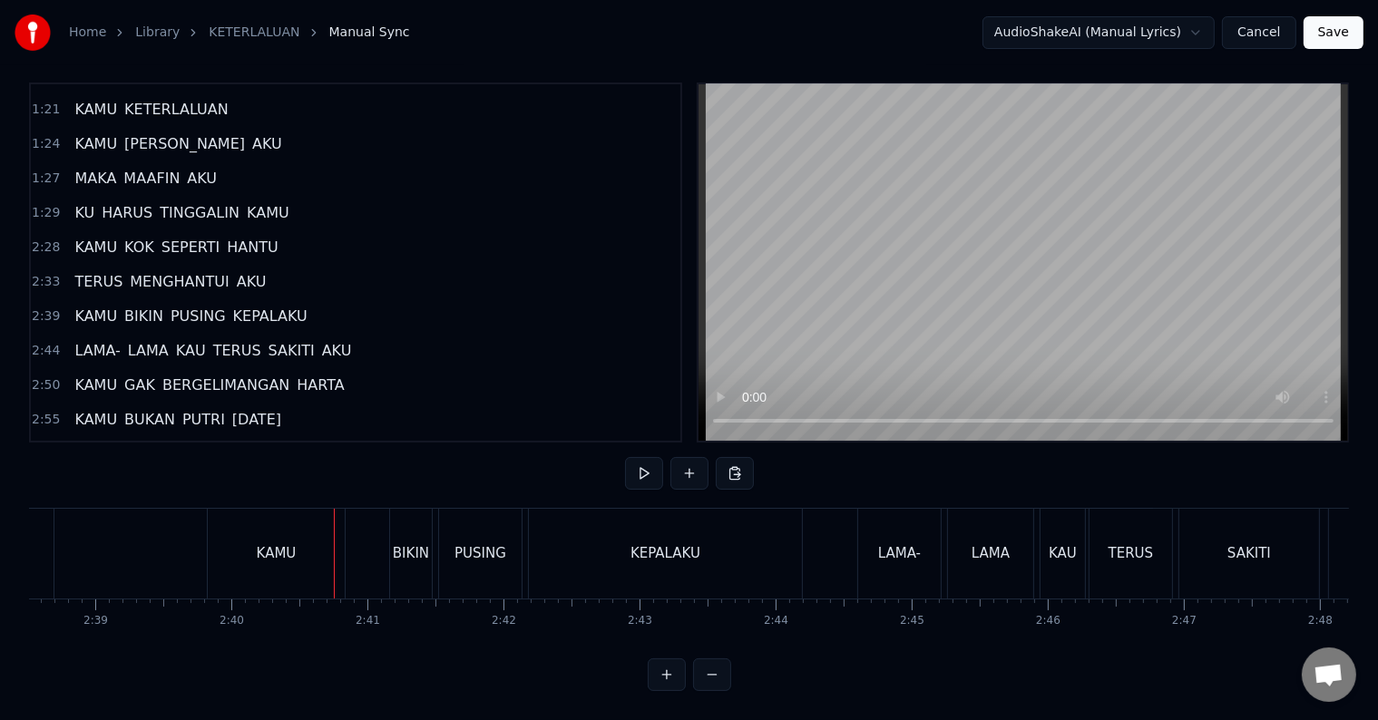
click at [234, 547] on div "KAMU" at bounding box center [276, 554] width 137 height 90
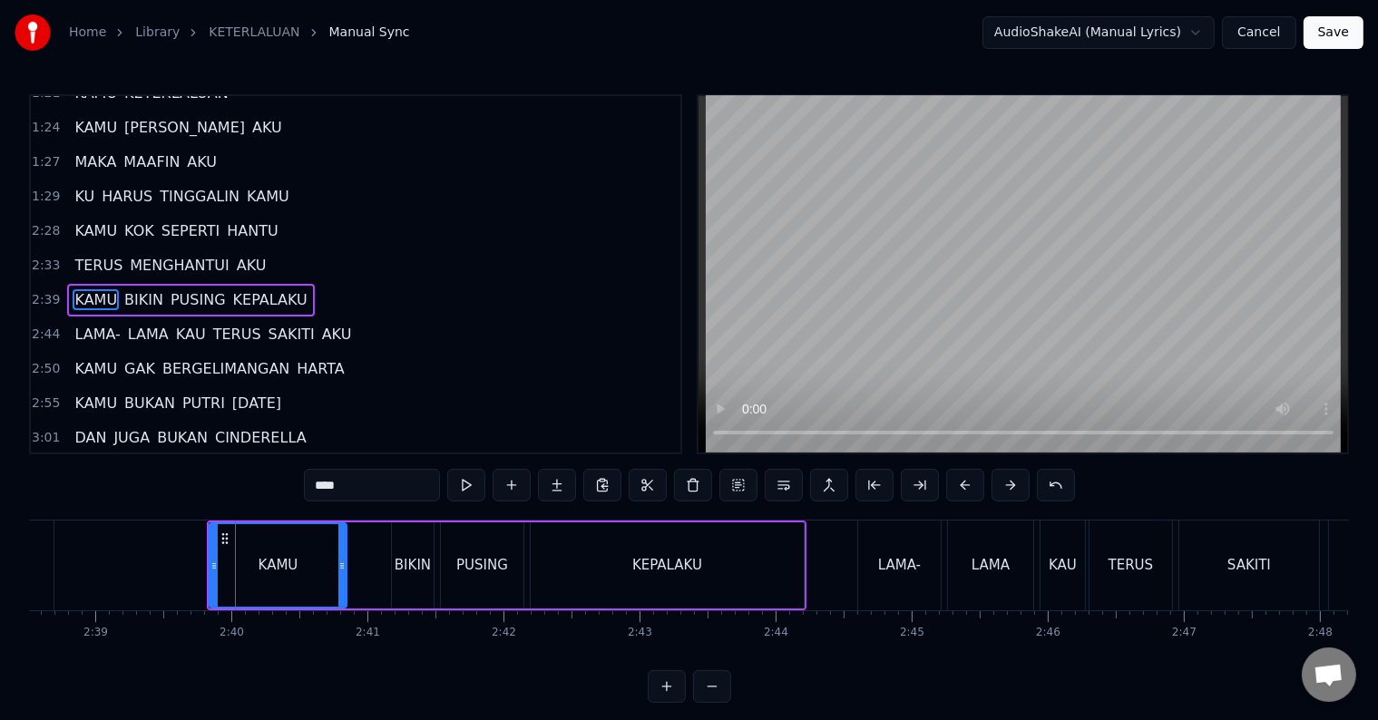
scroll to position [439, 0]
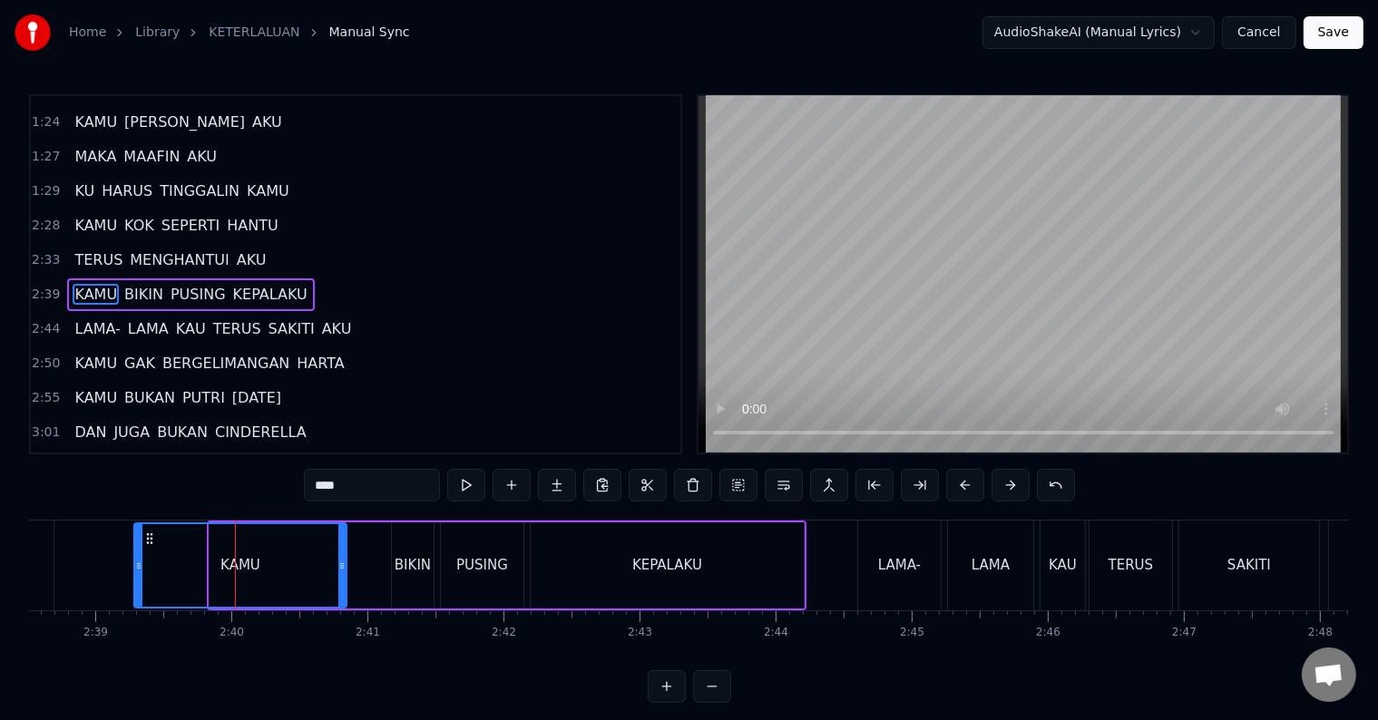
drag, startPoint x: 211, startPoint y: 569, endPoint x: 136, endPoint y: 569, distance: 75.3
click at [136, 569] on icon at bounding box center [138, 566] width 7 height 15
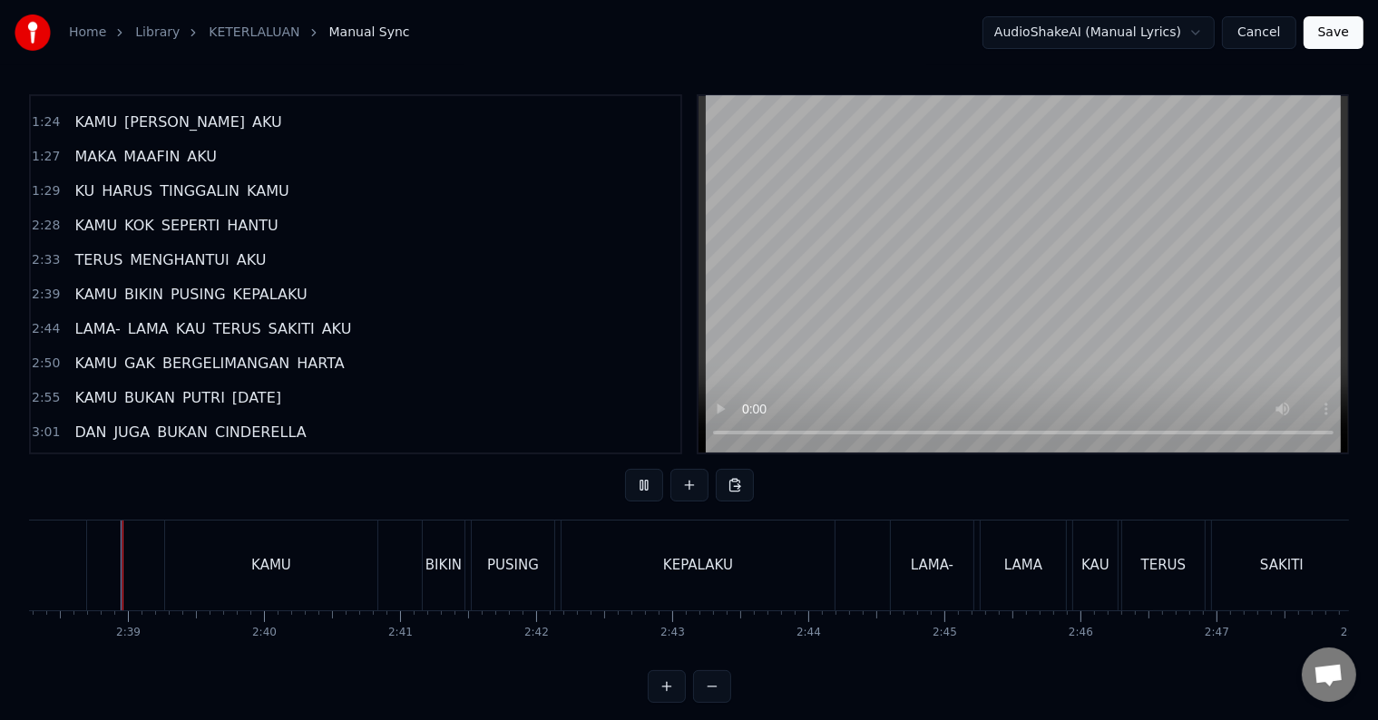
scroll to position [27, 0]
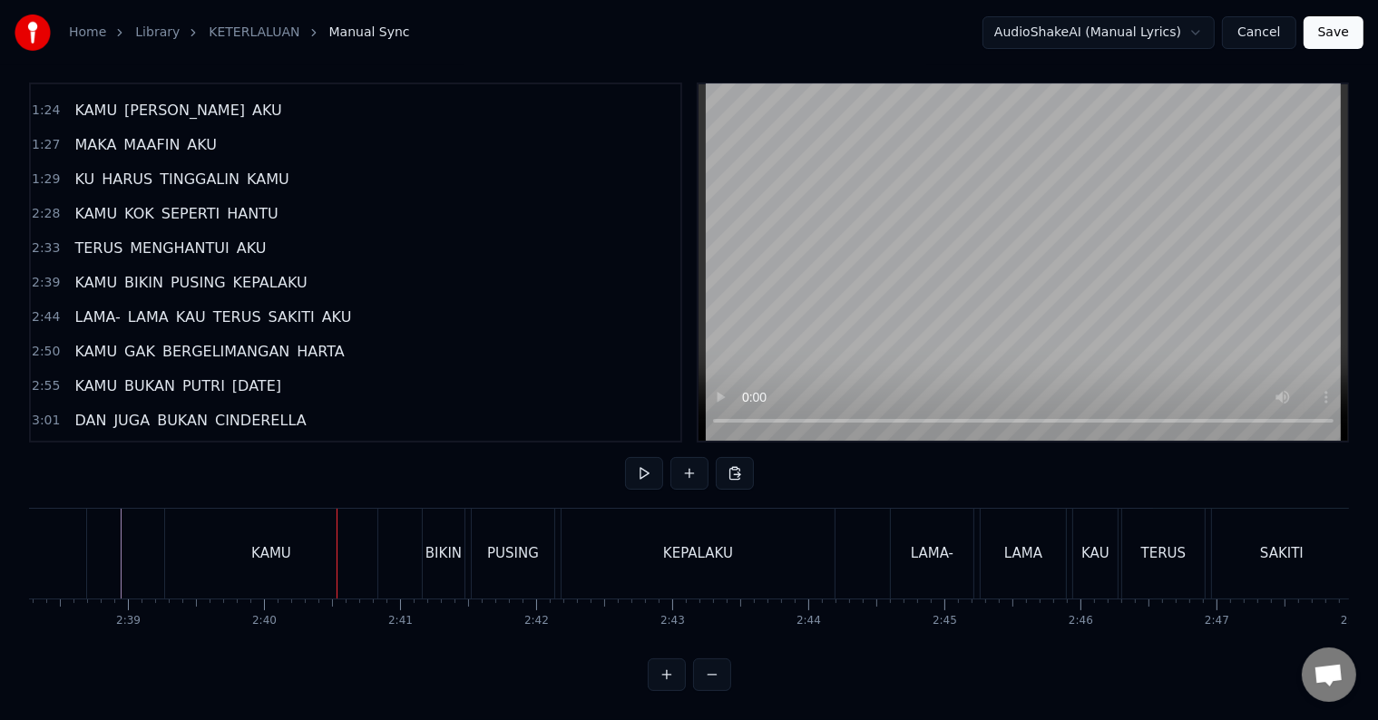
click at [207, 546] on div "KAMU" at bounding box center [286, 554] width 212 height 90
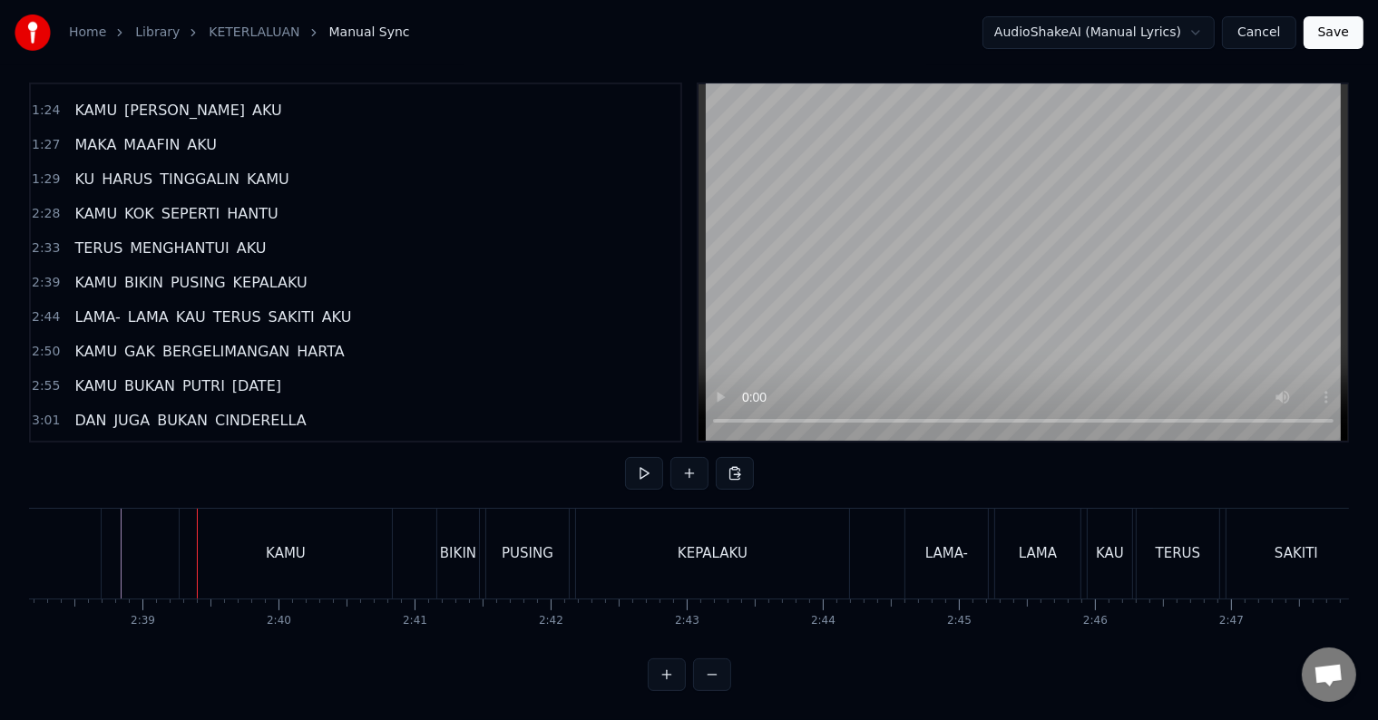
scroll to position [0, 0]
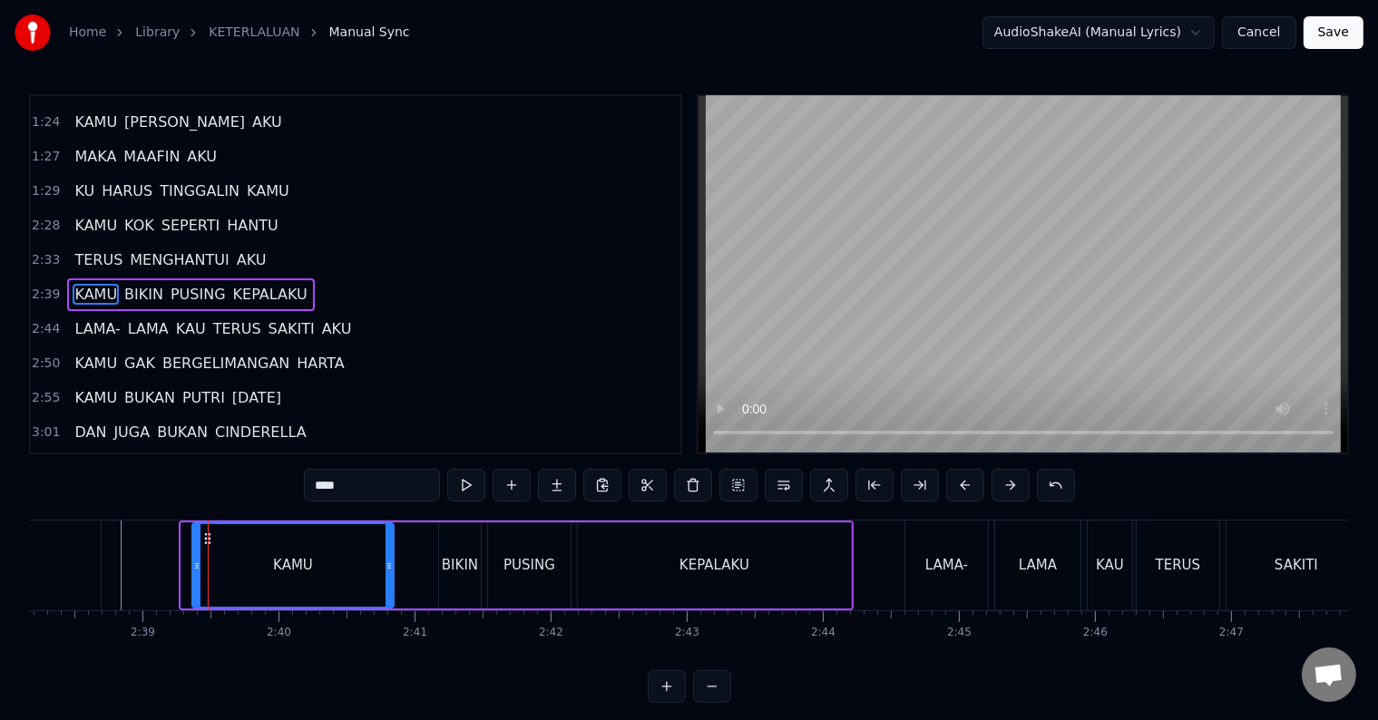
drag, startPoint x: 182, startPoint y: 560, endPoint x: 193, endPoint y: 563, distance: 11.2
click at [193, 563] on icon at bounding box center [196, 566] width 7 height 15
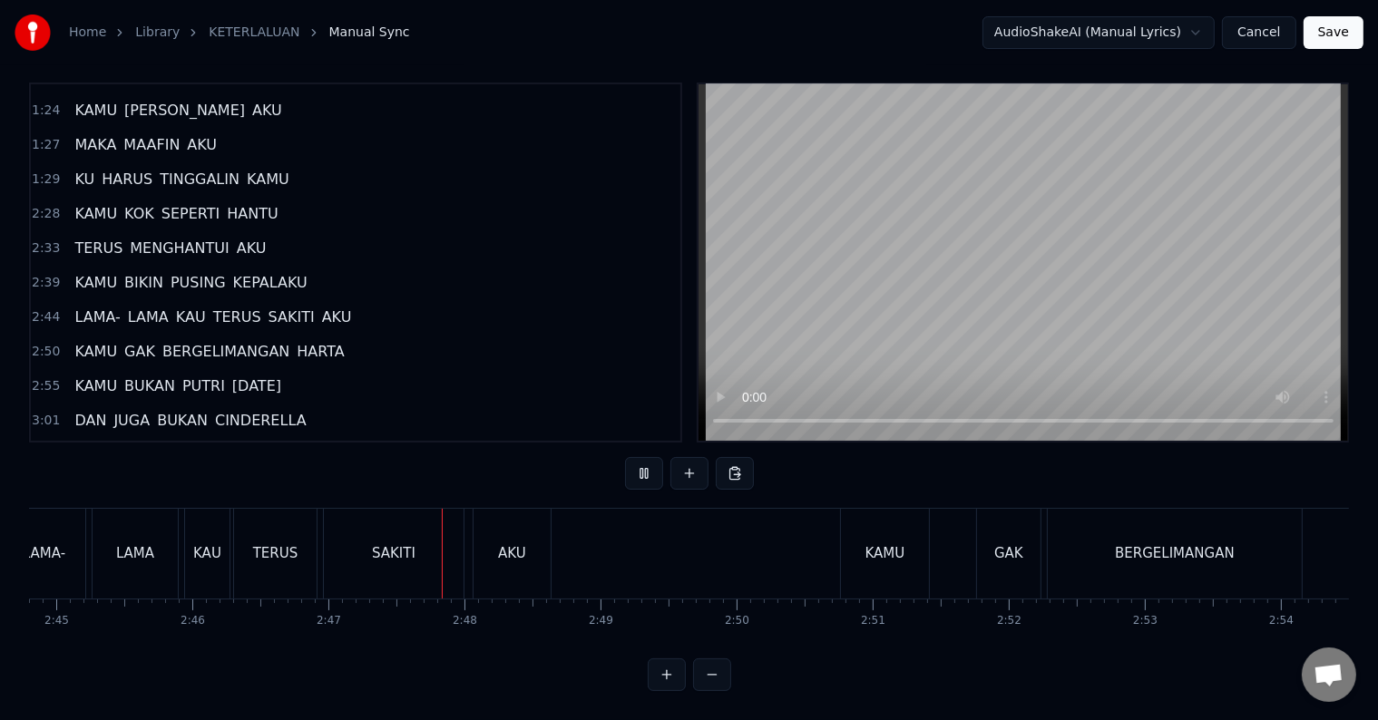
scroll to position [0, 22677]
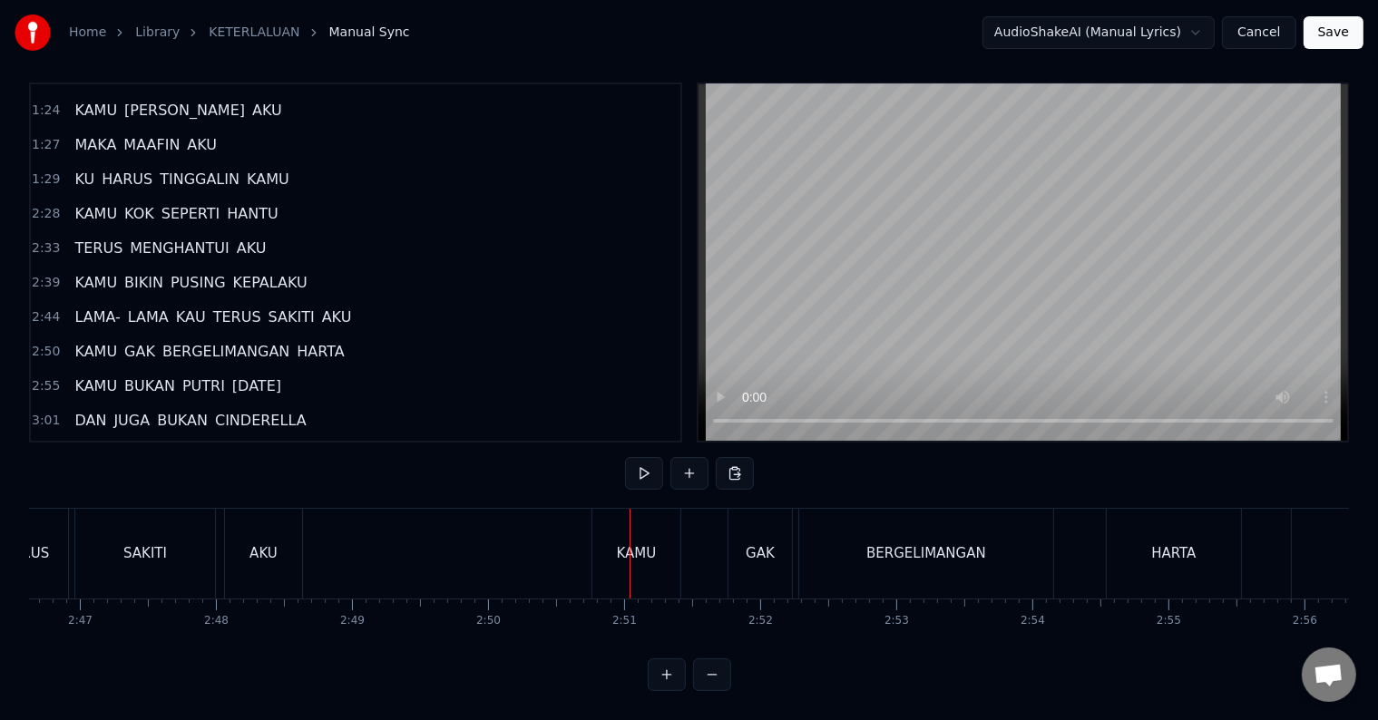
click at [237, 541] on div "AKU" at bounding box center [263, 554] width 77 height 90
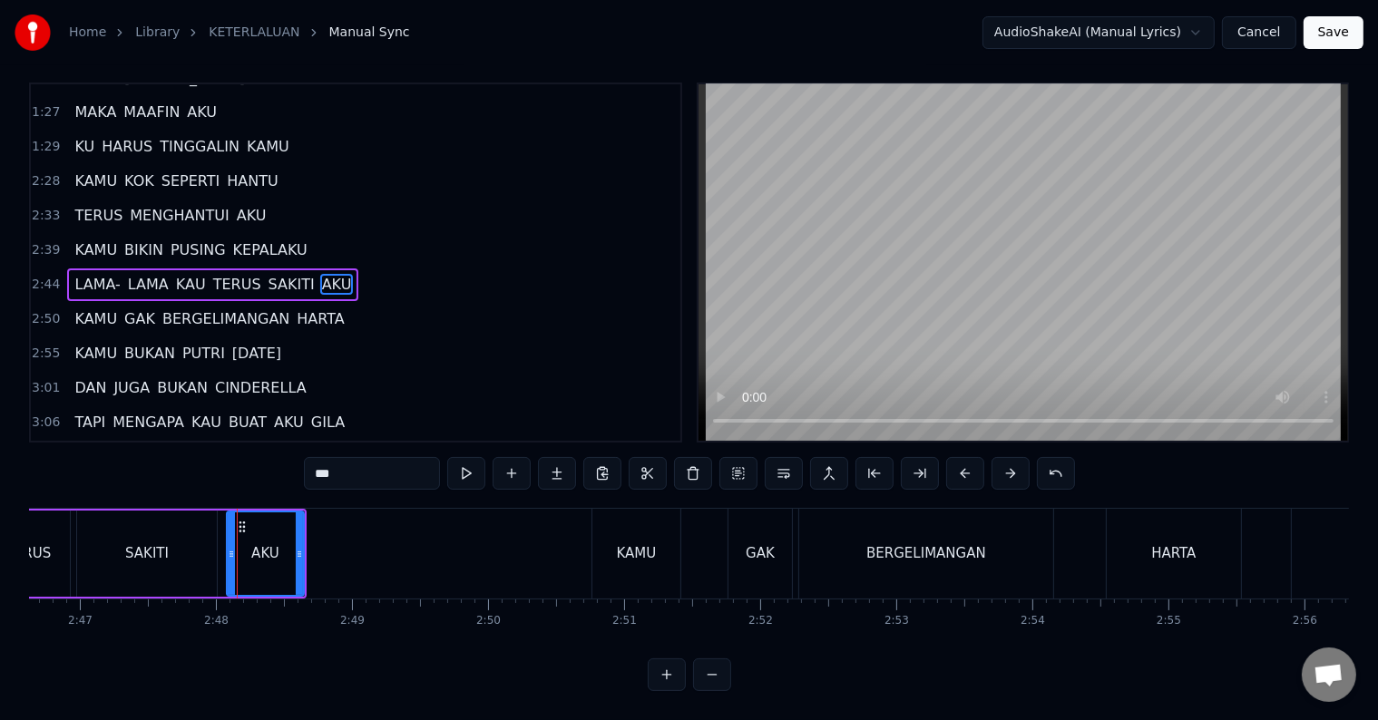
scroll to position [27, 0]
drag, startPoint x: 298, startPoint y: 544, endPoint x: 323, endPoint y: 549, distance: 25.8
click at [323, 549] on div at bounding box center [324, 554] width 7 height 83
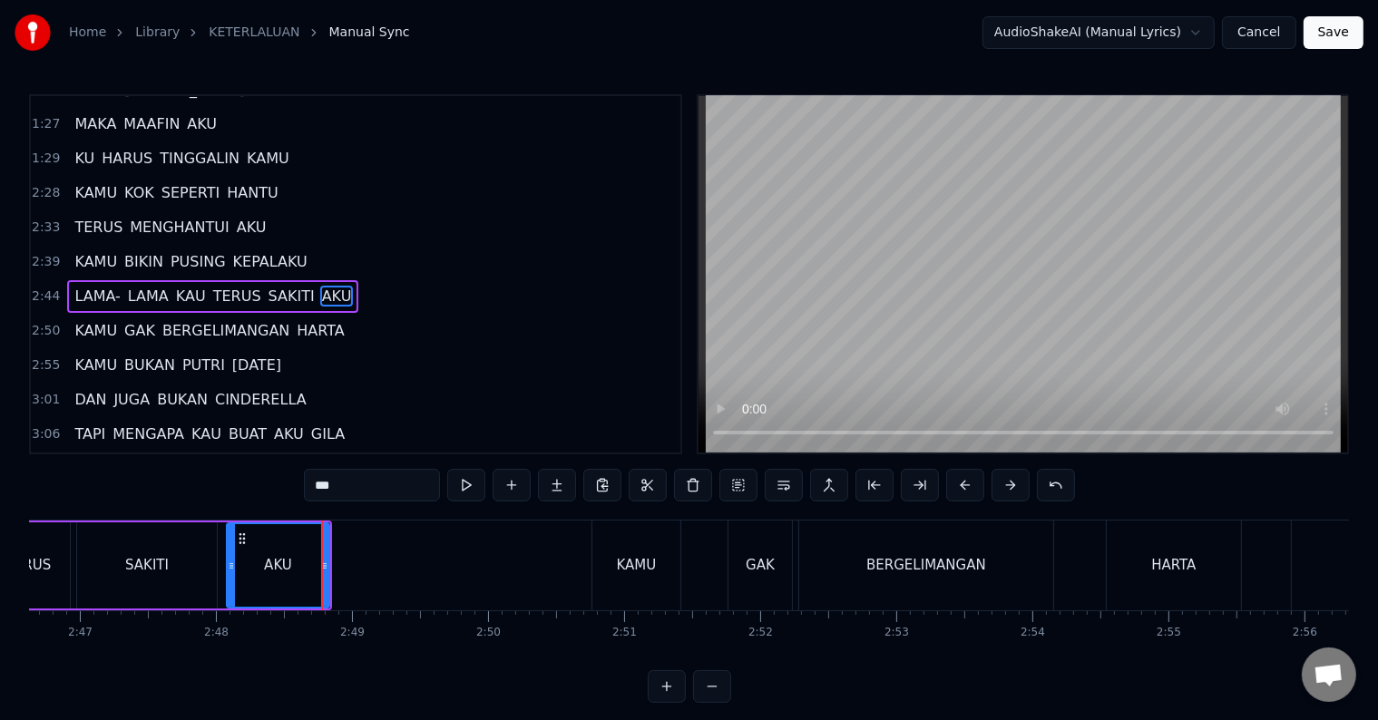
click at [245, 552] on div "AKU" at bounding box center [278, 565] width 101 height 83
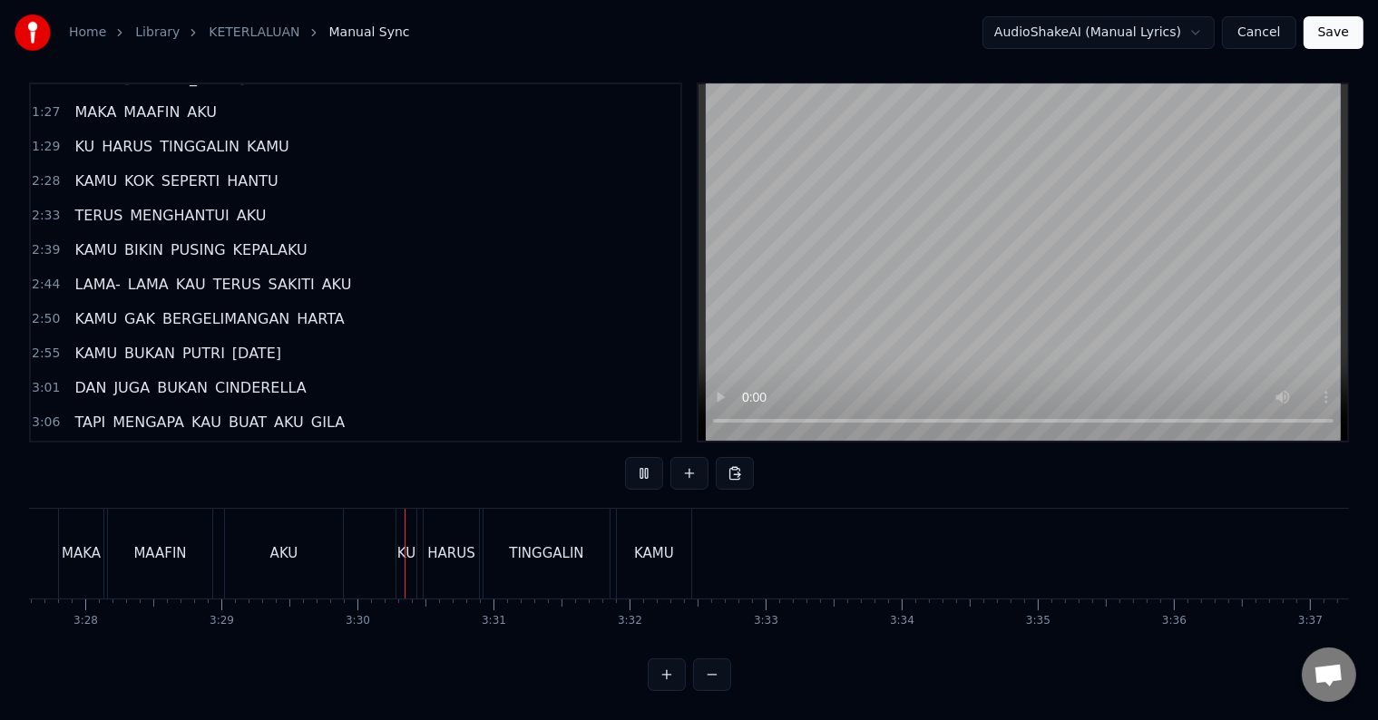
scroll to position [0, 28466]
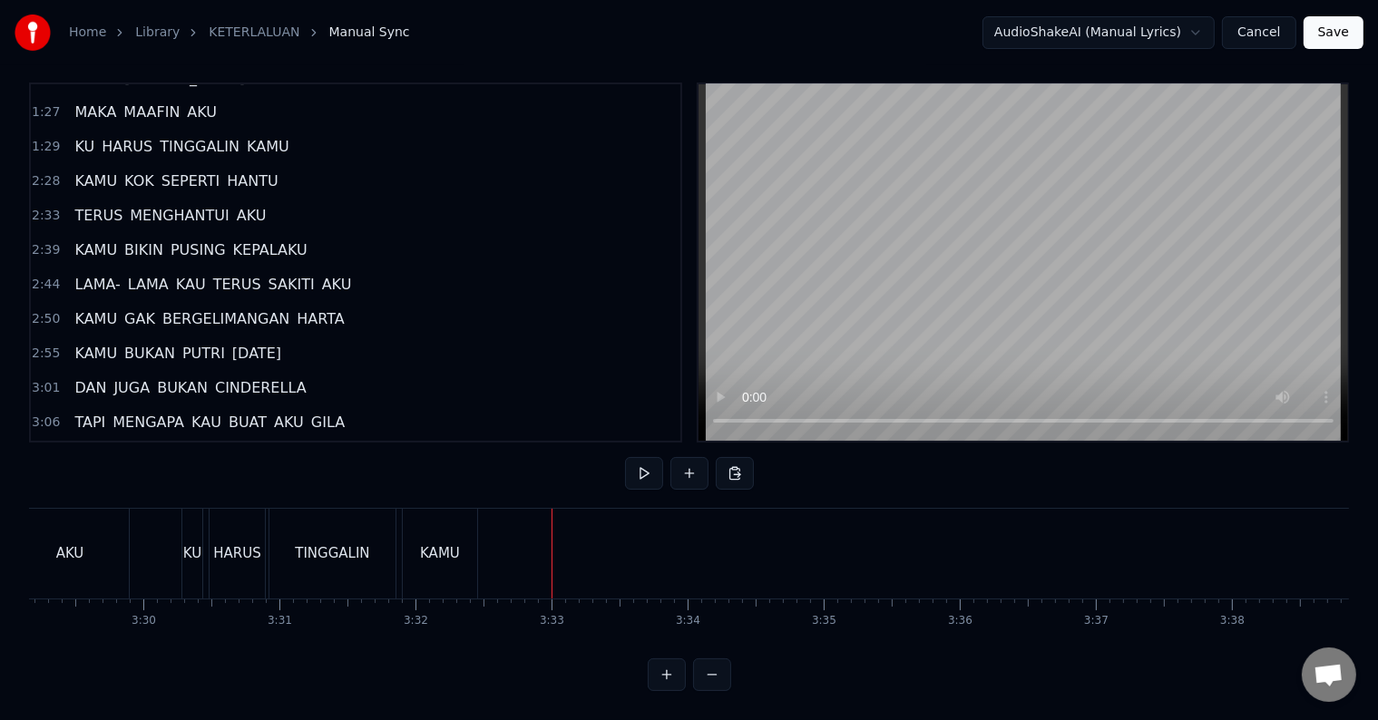
click at [413, 546] on div "KAMU" at bounding box center [440, 554] width 74 height 90
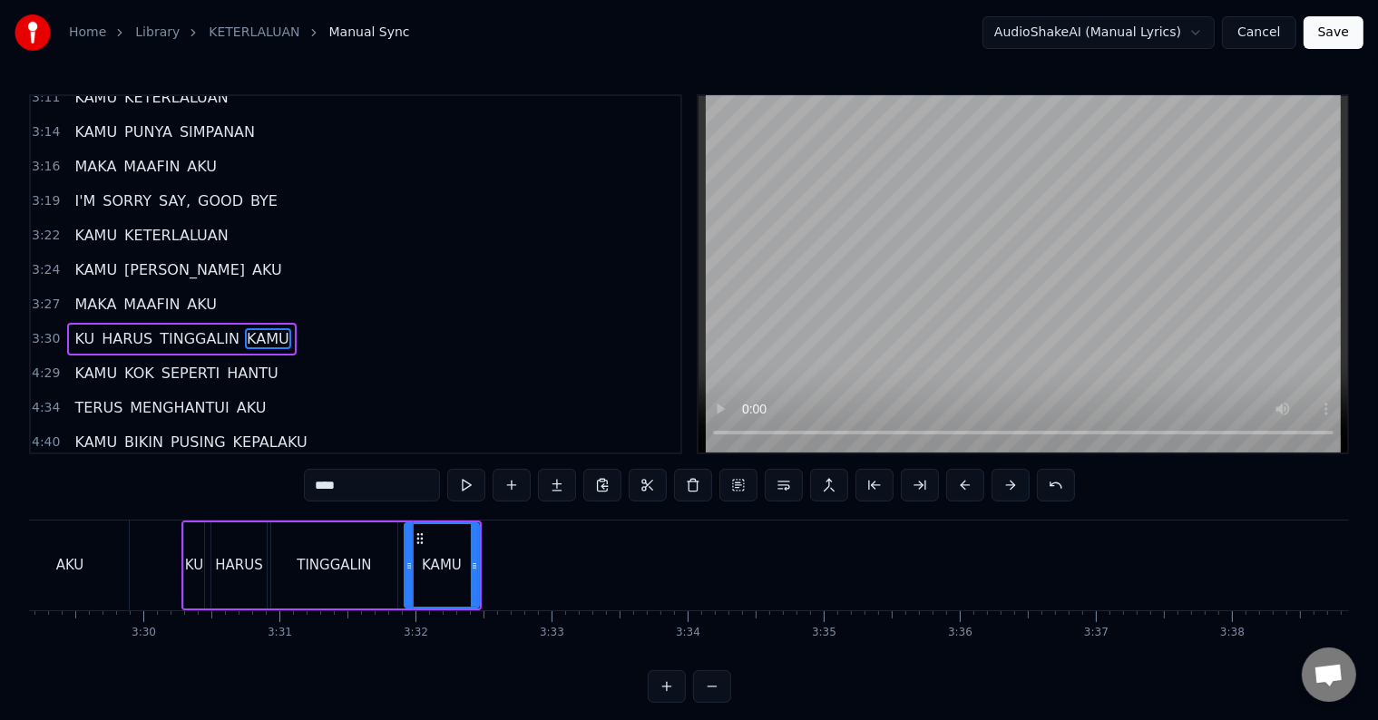
scroll to position [873, 0]
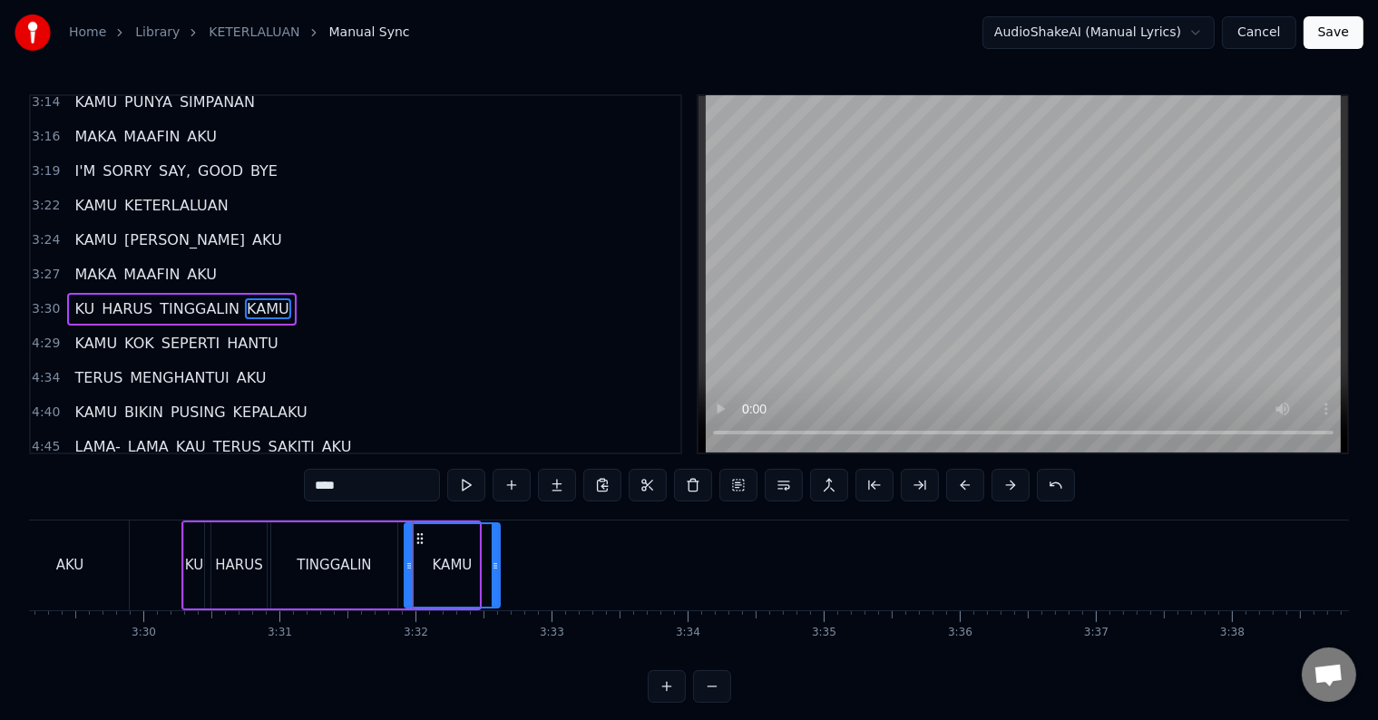
drag, startPoint x: 475, startPoint y: 567, endPoint x: 498, endPoint y: 566, distance: 23.6
click at [498, 566] on icon at bounding box center [495, 566] width 7 height 15
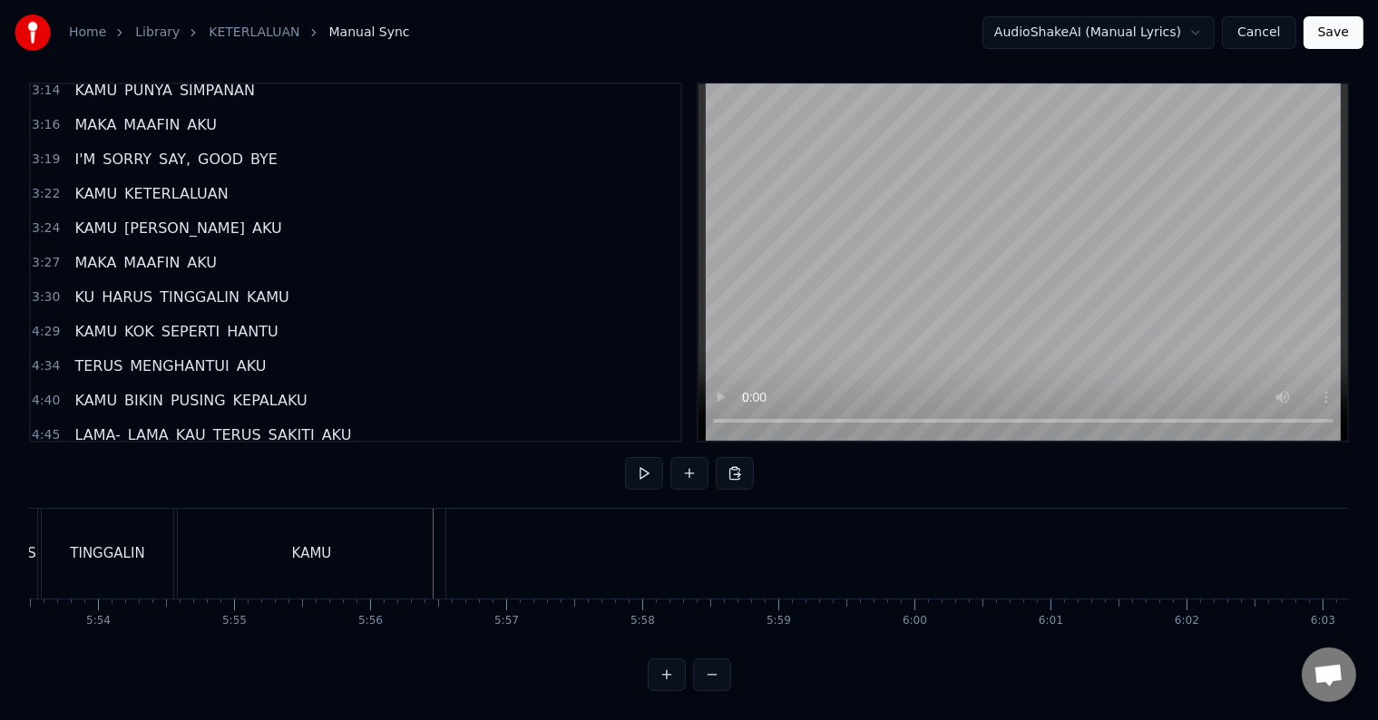
scroll to position [0, 48364]
click at [61, 522] on div "KAMU" at bounding box center [58, 554] width 268 height 90
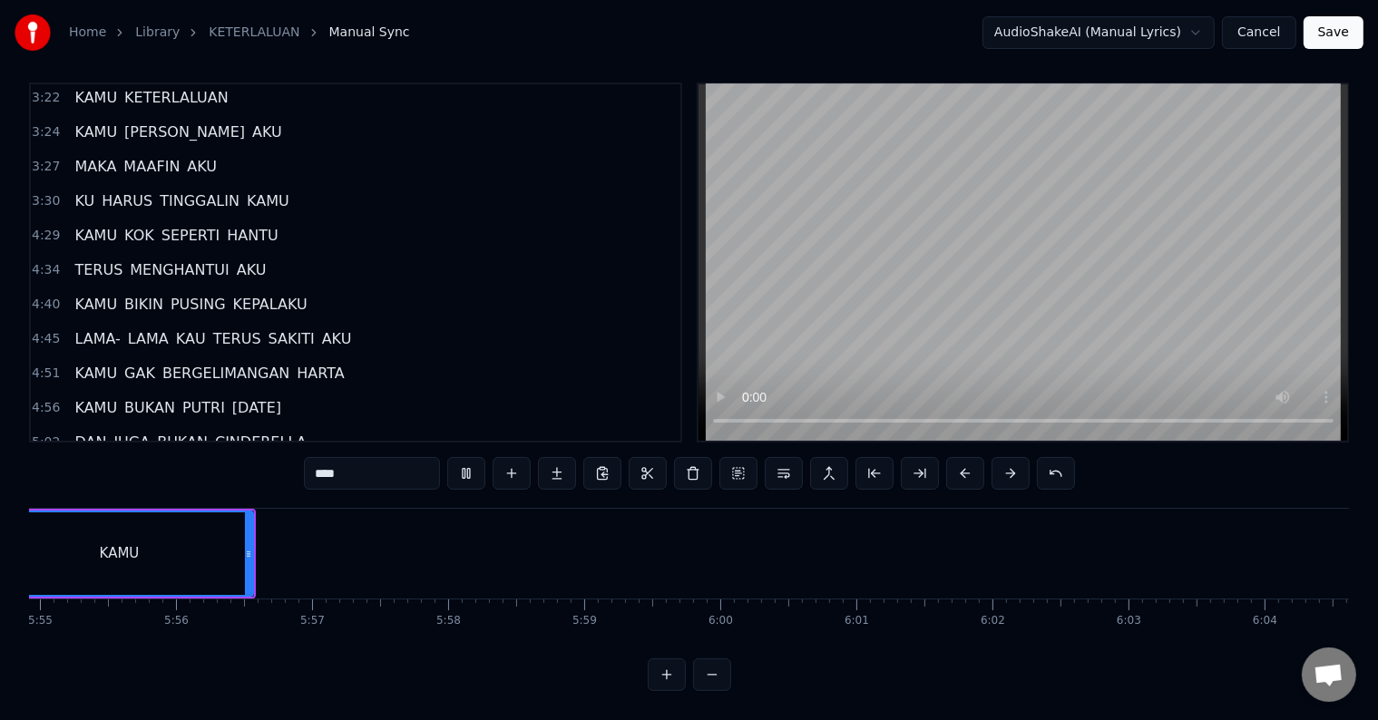
scroll to position [0, 48166]
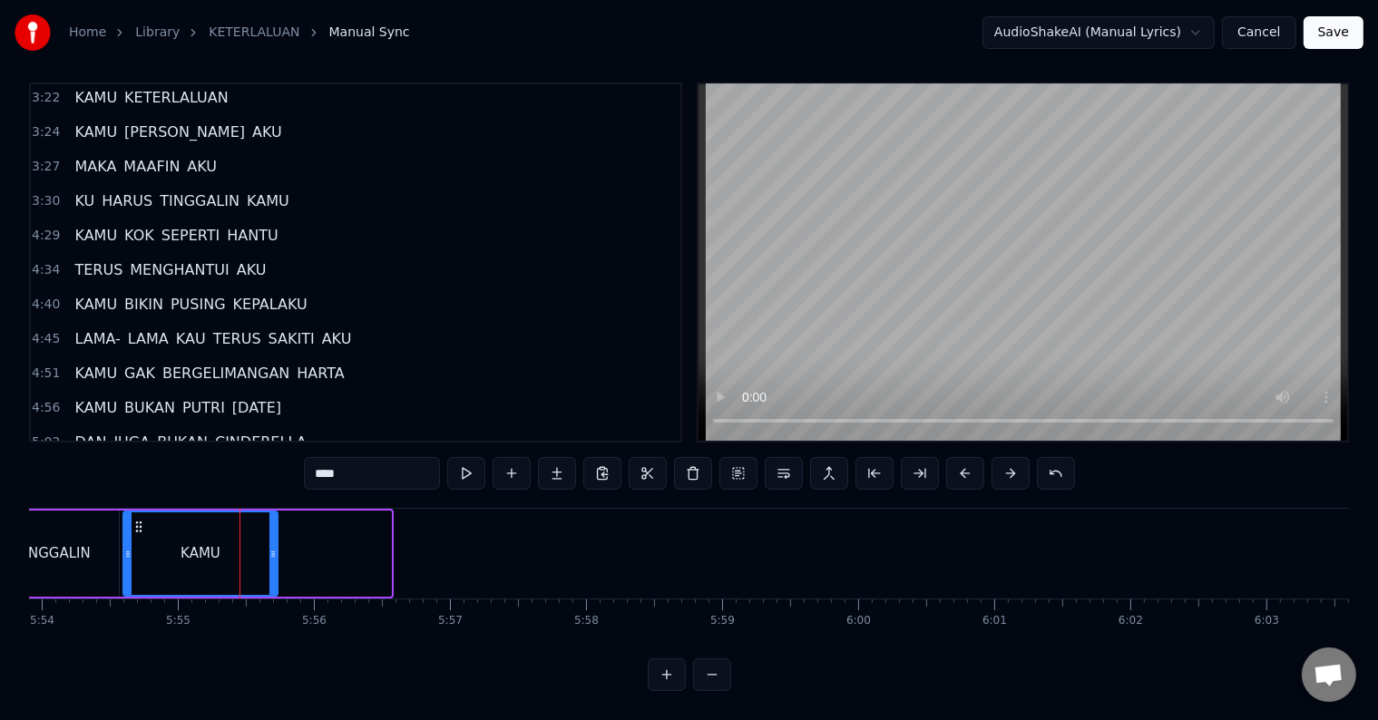
drag, startPoint x: 385, startPoint y: 538, endPoint x: 271, endPoint y: 548, distance: 113.9
click at [271, 548] on div at bounding box center [272, 554] width 7 height 83
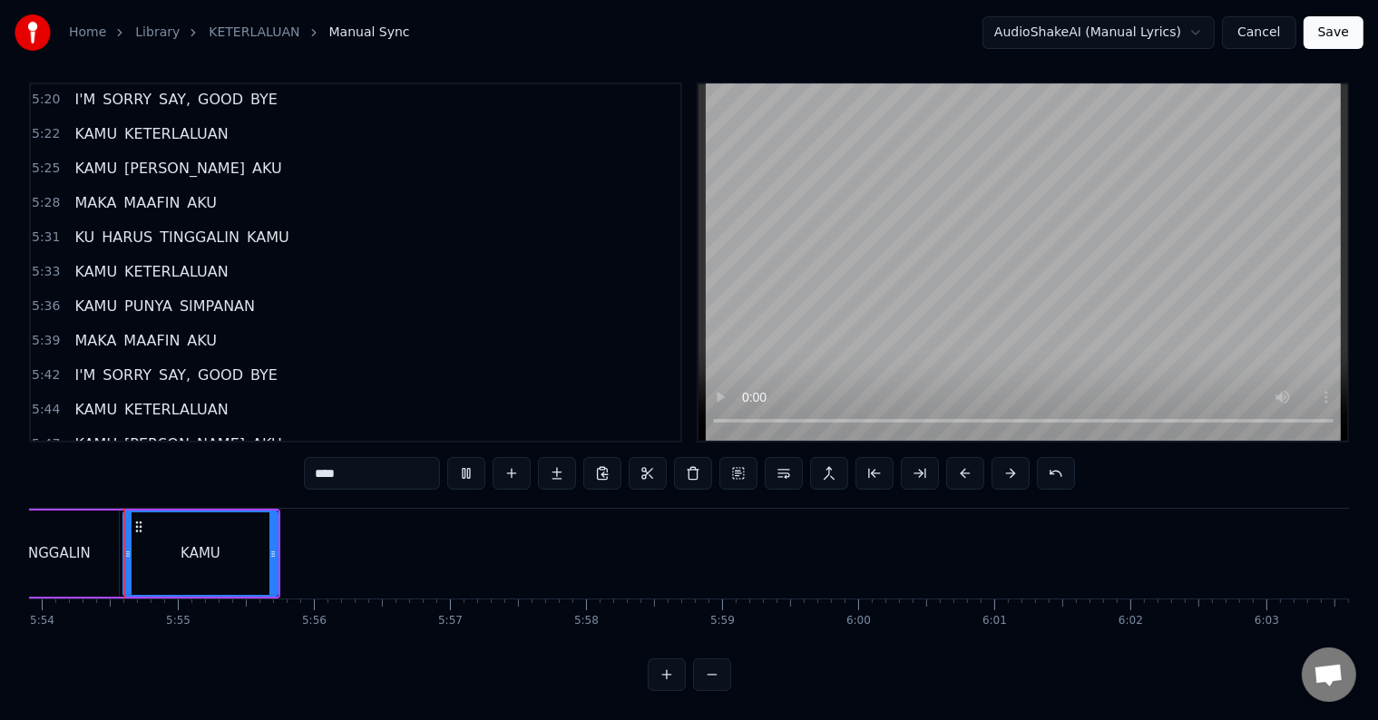
scroll to position [1512, 0]
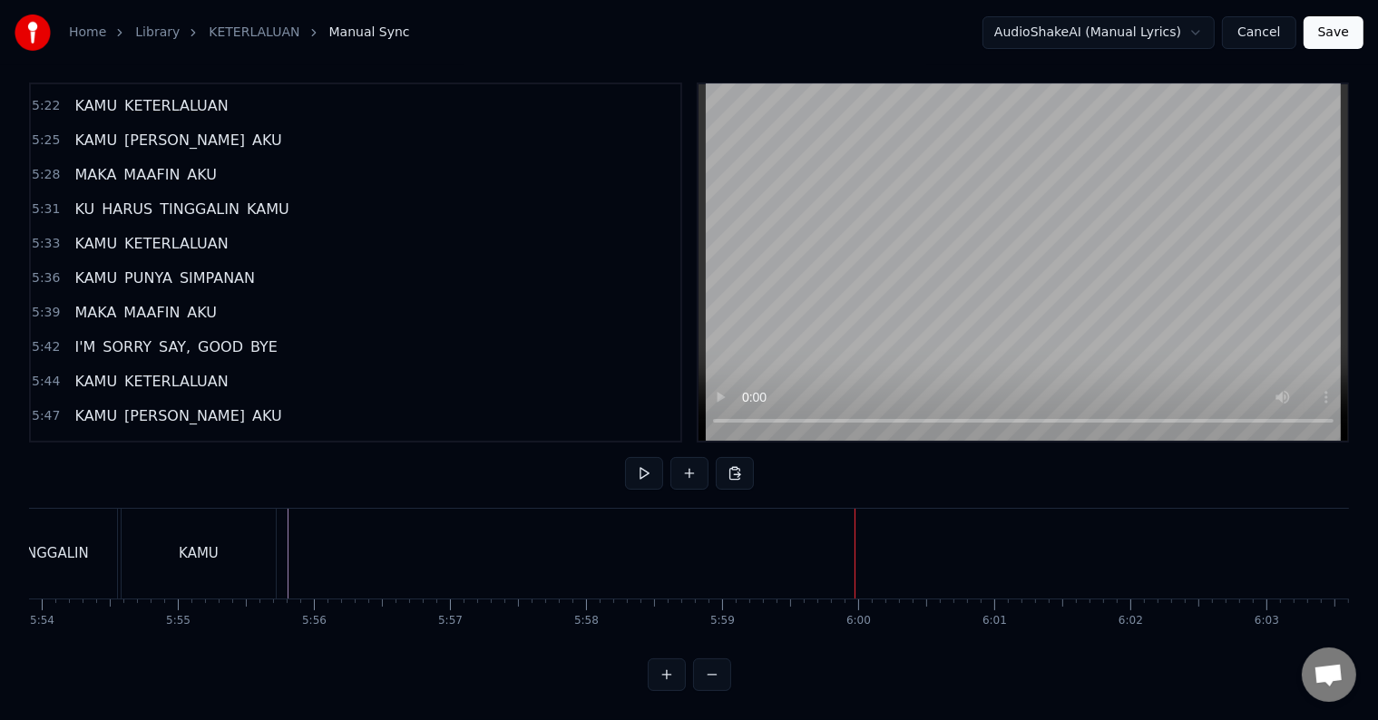
click at [1327, 33] on button "Save" at bounding box center [1334, 32] width 60 height 33
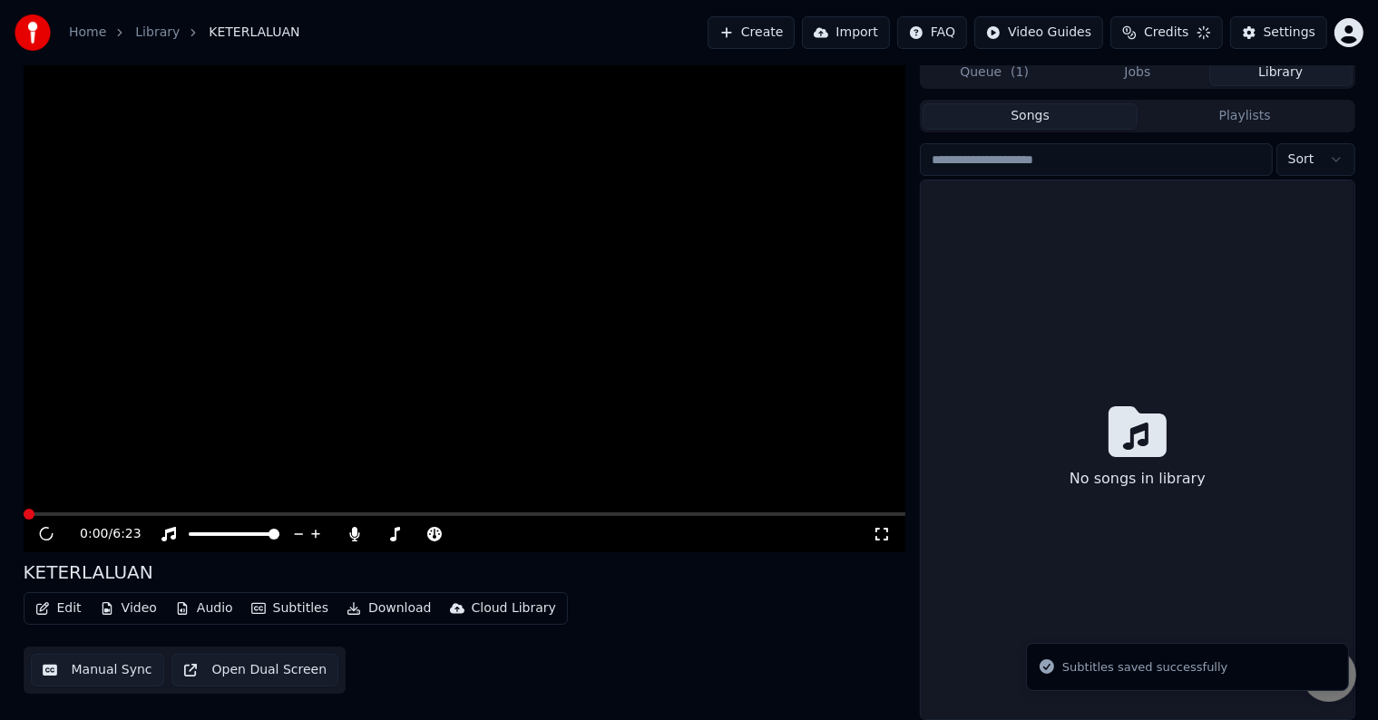
scroll to position [8, 0]
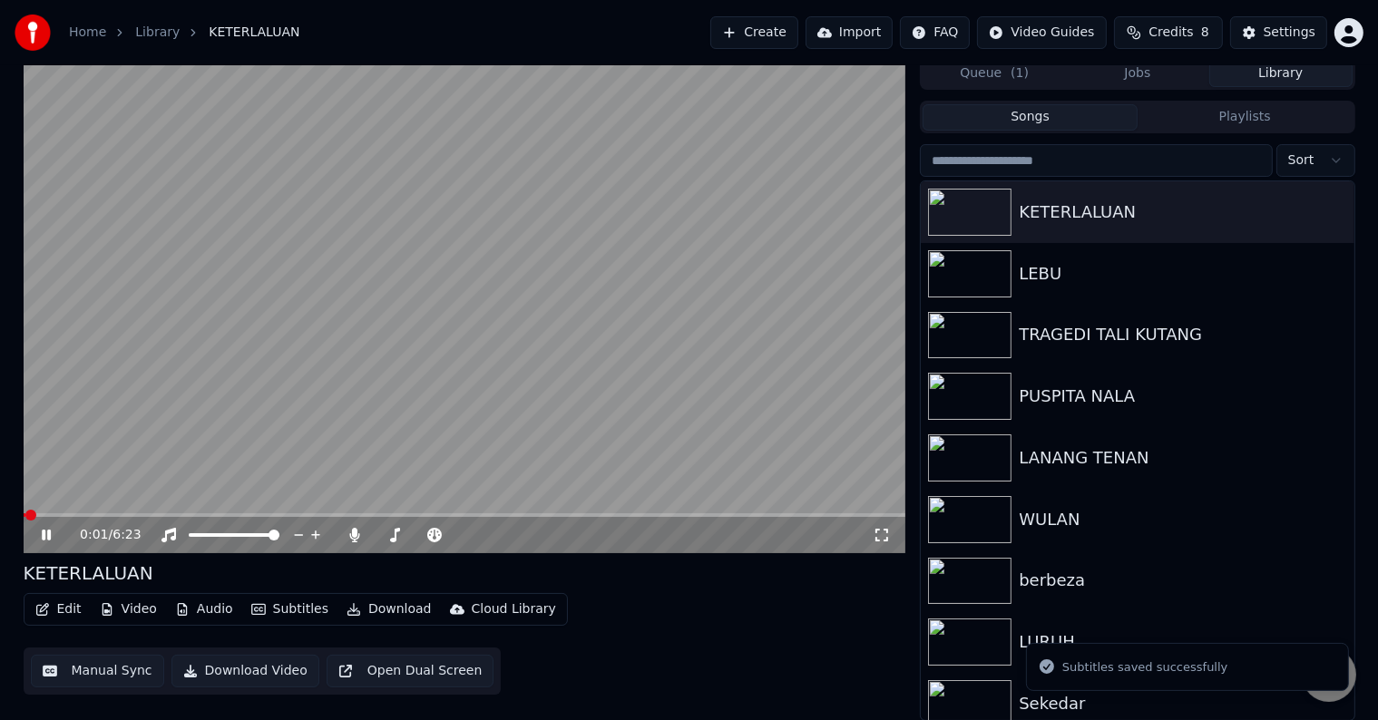
click at [244, 675] on button "Download Video" at bounding box center [245, 671] width 148 height 33
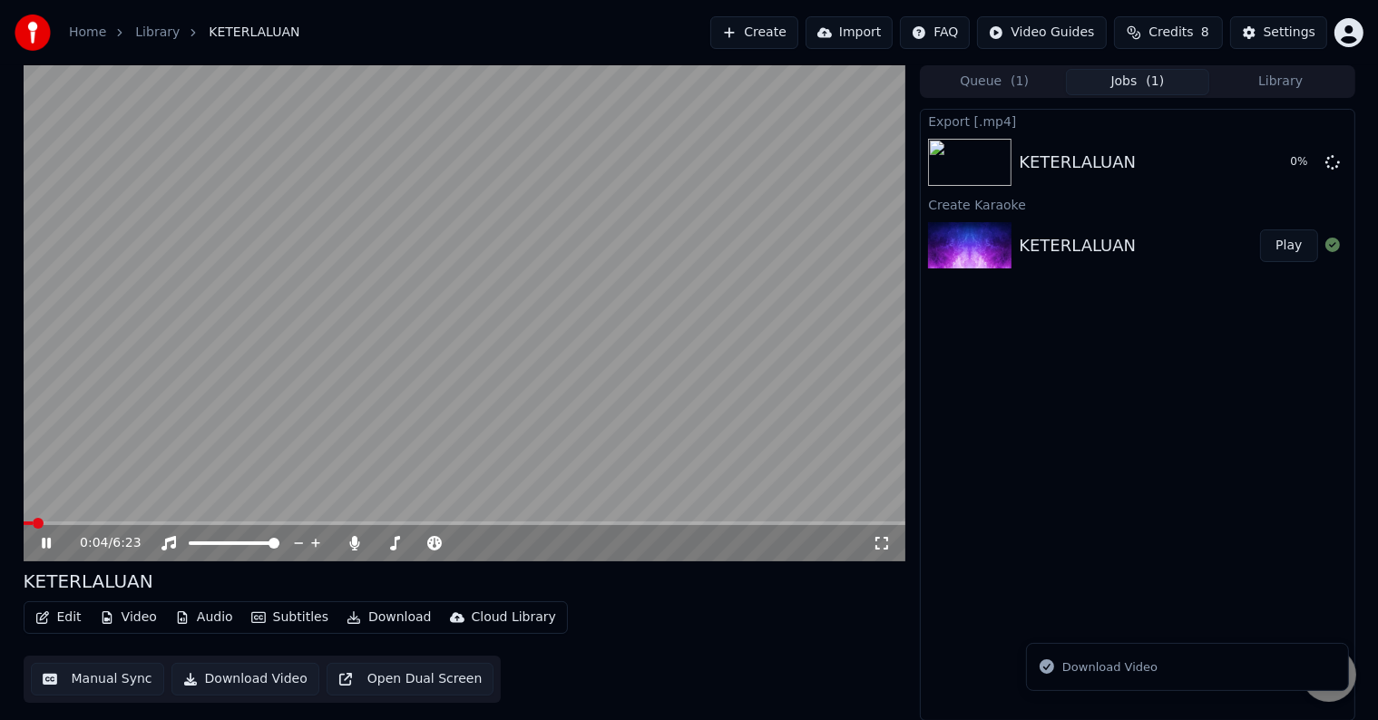
click at [50, 541] on icon at bounding box center [46, 543] width 9 height 11
